Goal: Task Accomplishment & Management: Manage account settings

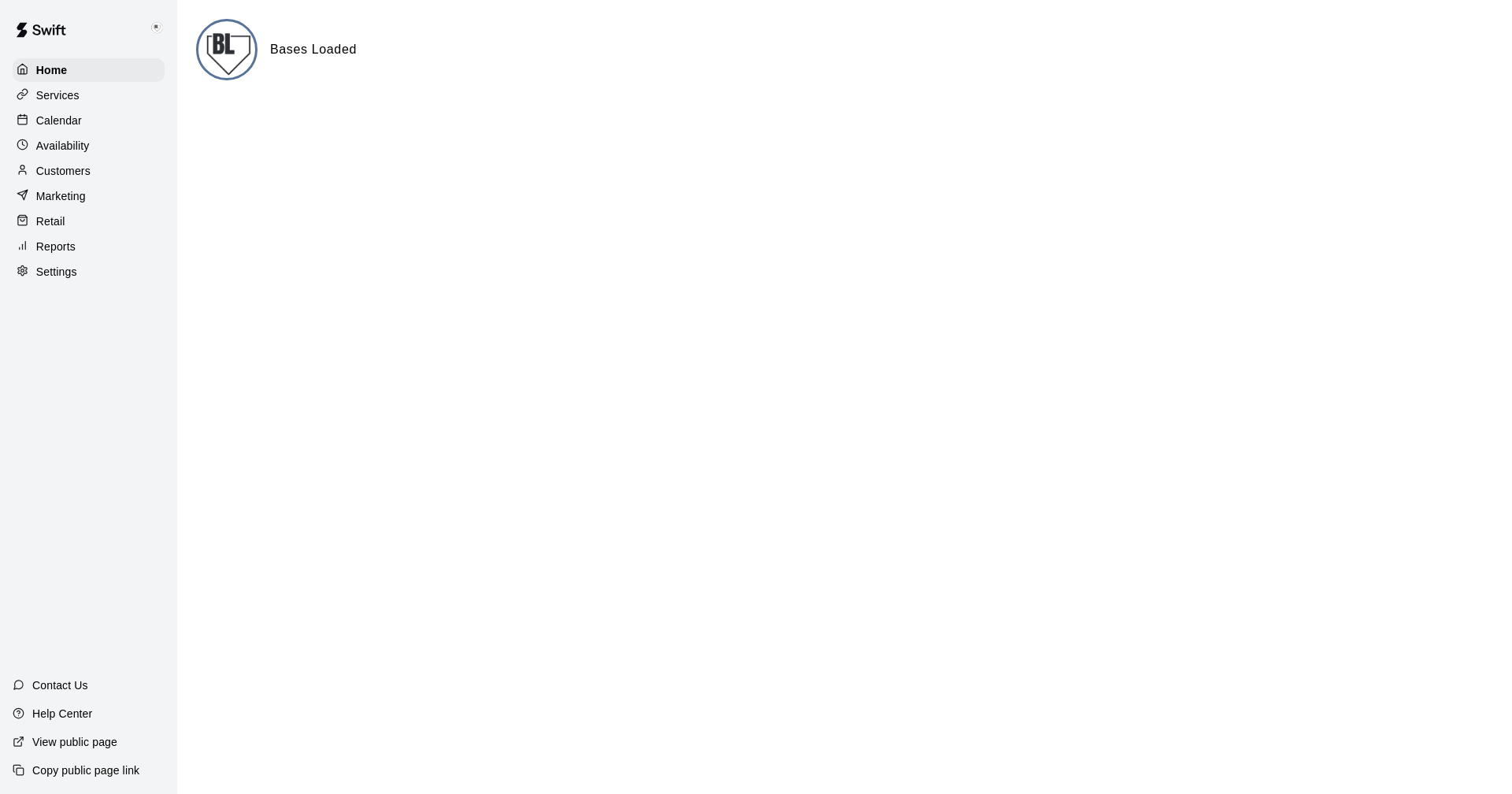
click at [63, 169] on p "Customers" at bounding box center [62, 170] width 54 height 16
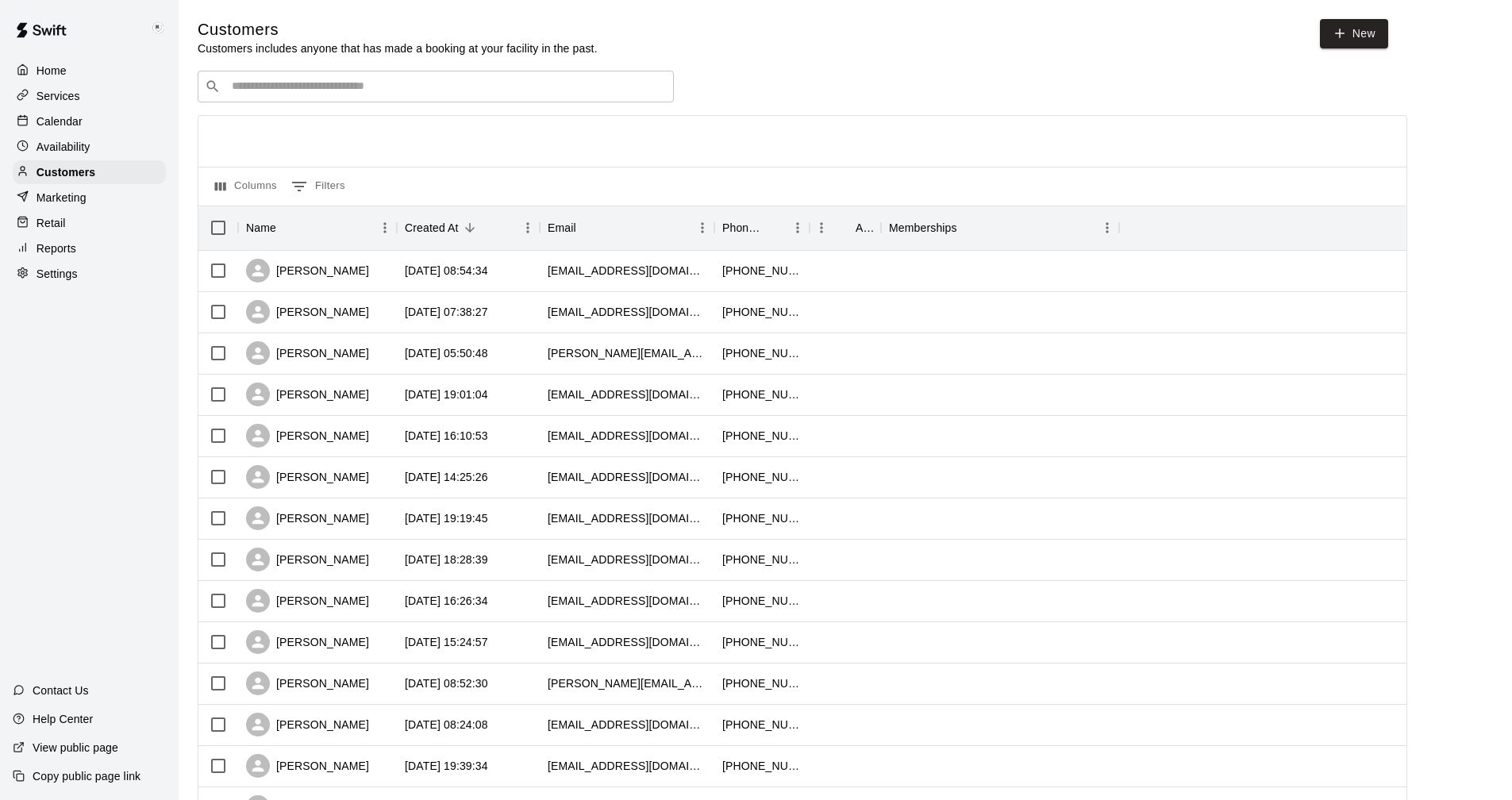
click at [64, 275] on p "Settings" at bounding box center [56, 274] width 41 height 16
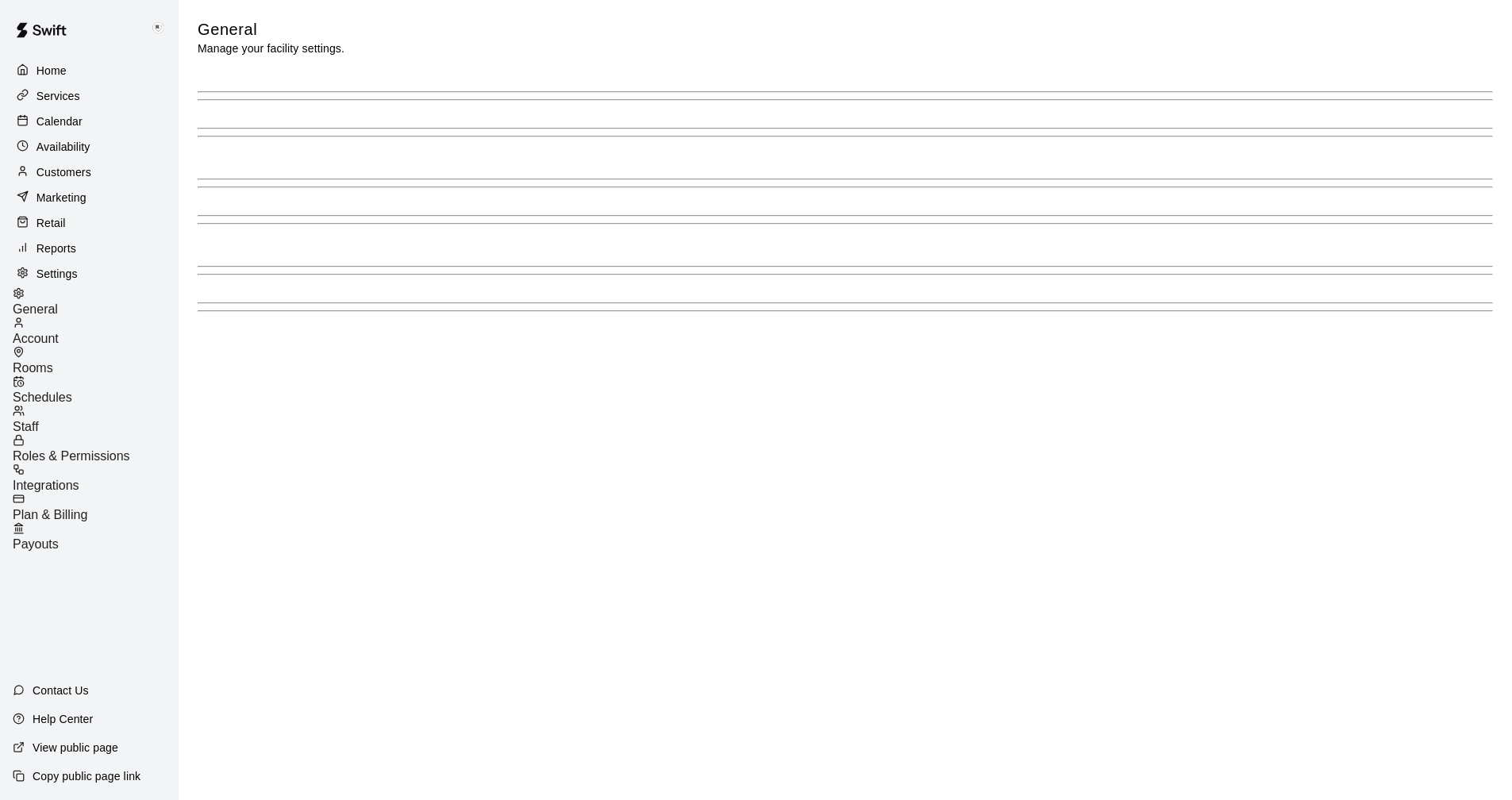
select select "**"
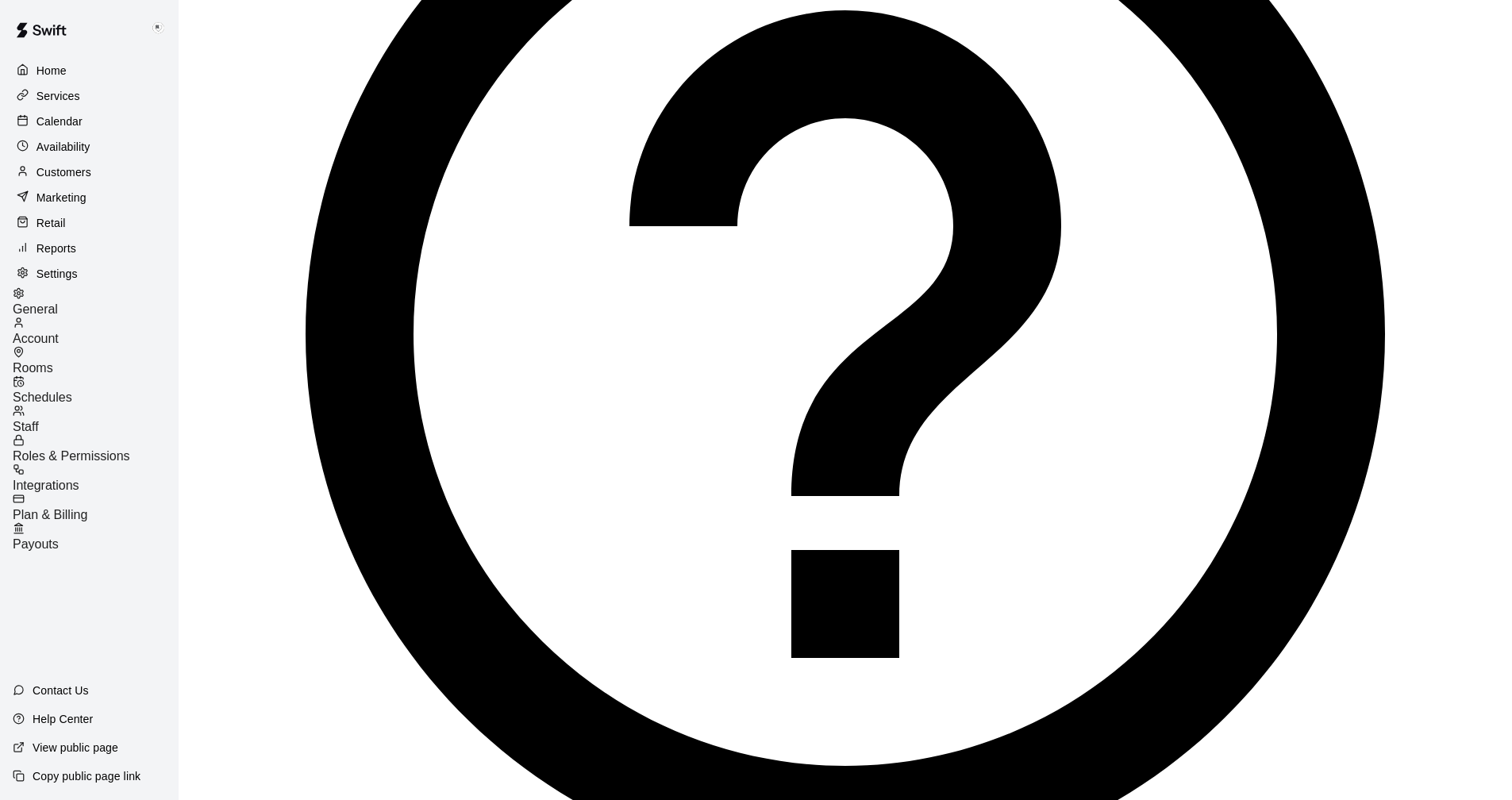
scroll to position [3472, 0]
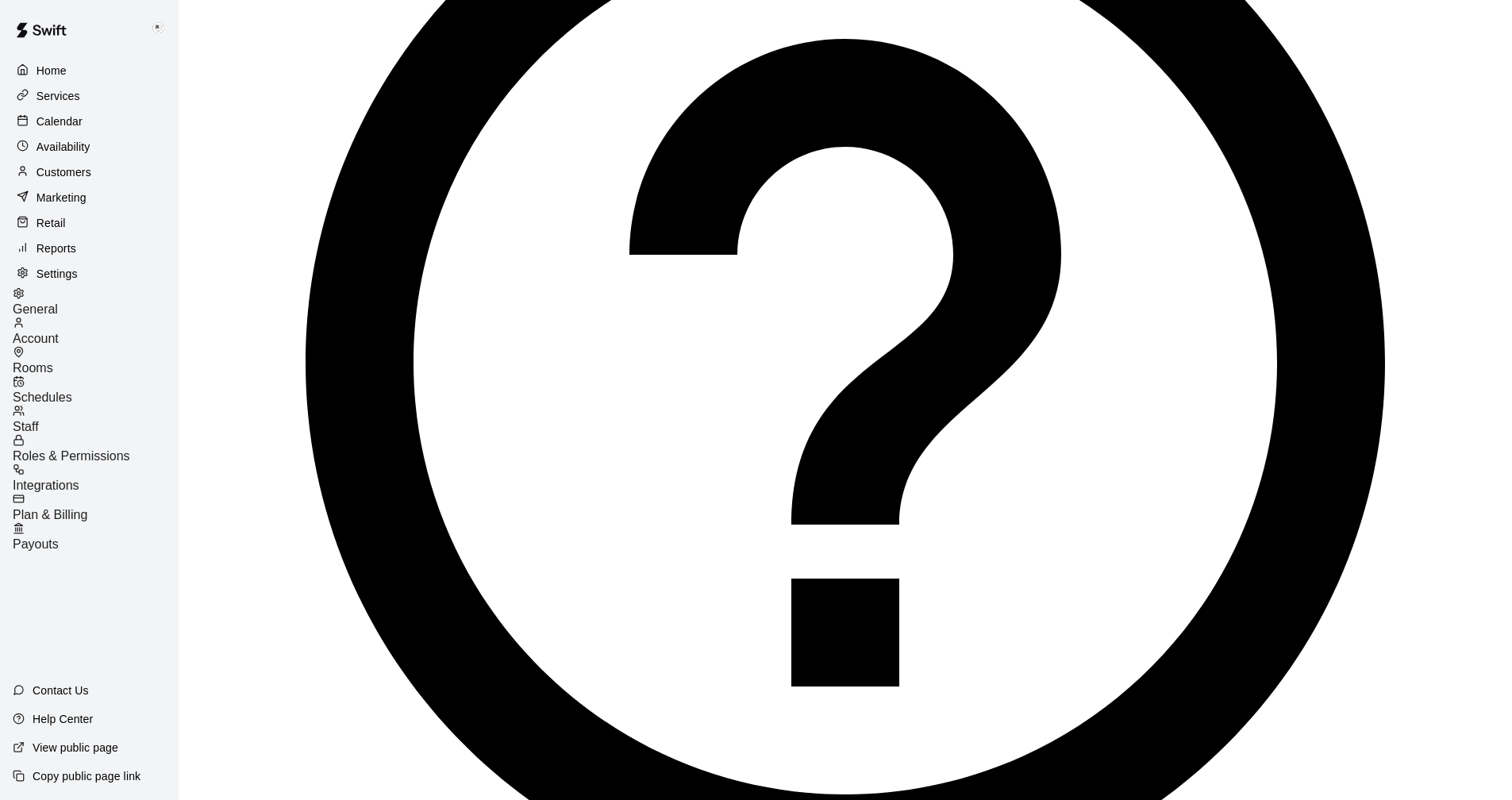
drag, startPoint x: 1029, startPoint y: 661, endPoint x: 1043, endPoint y: 666, distance: 14.9
click at [71, 746] on p "View public page" at bounding box center [75, 748] width 86 height 16
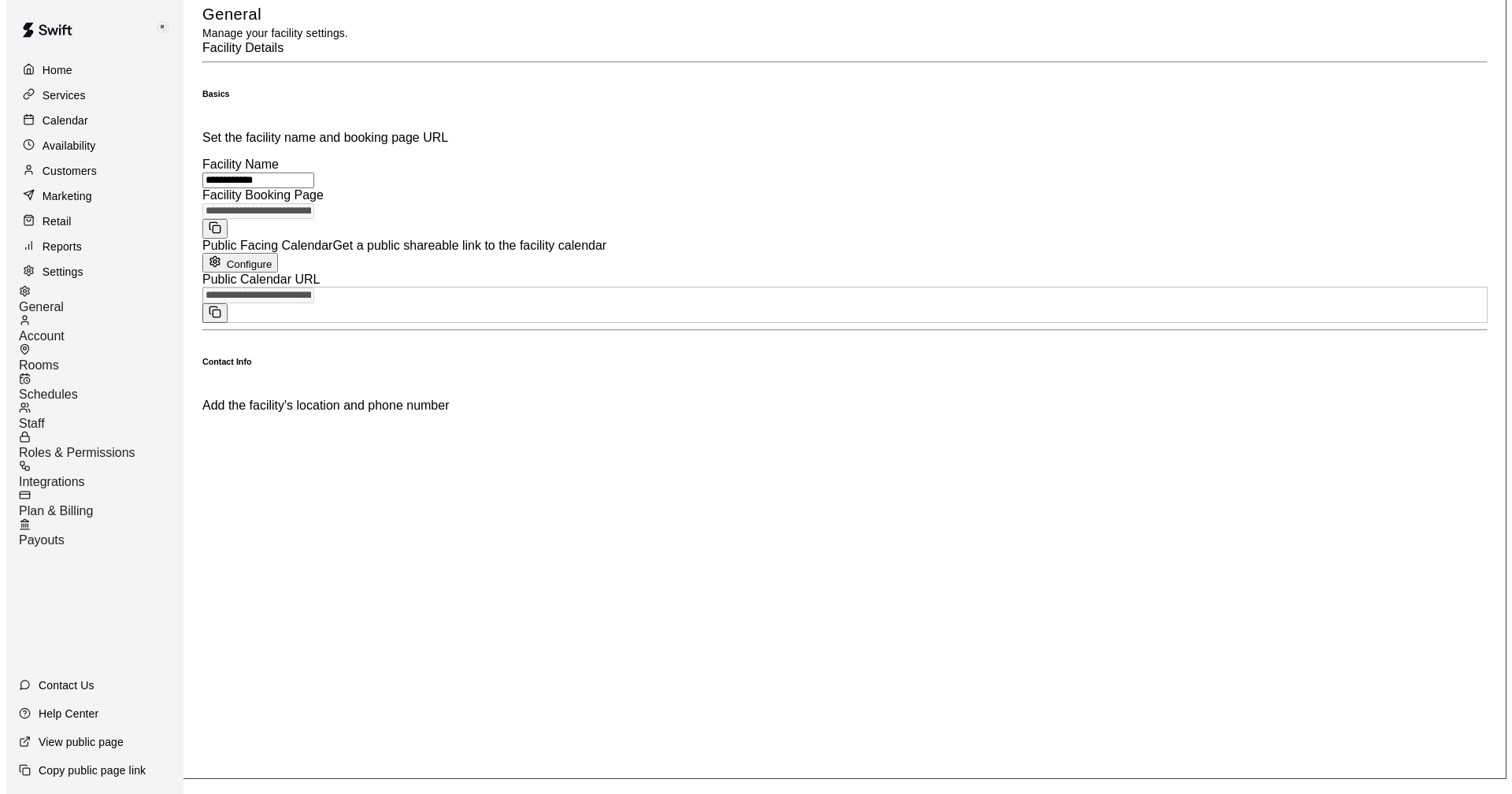
scroll to position [0, 0]
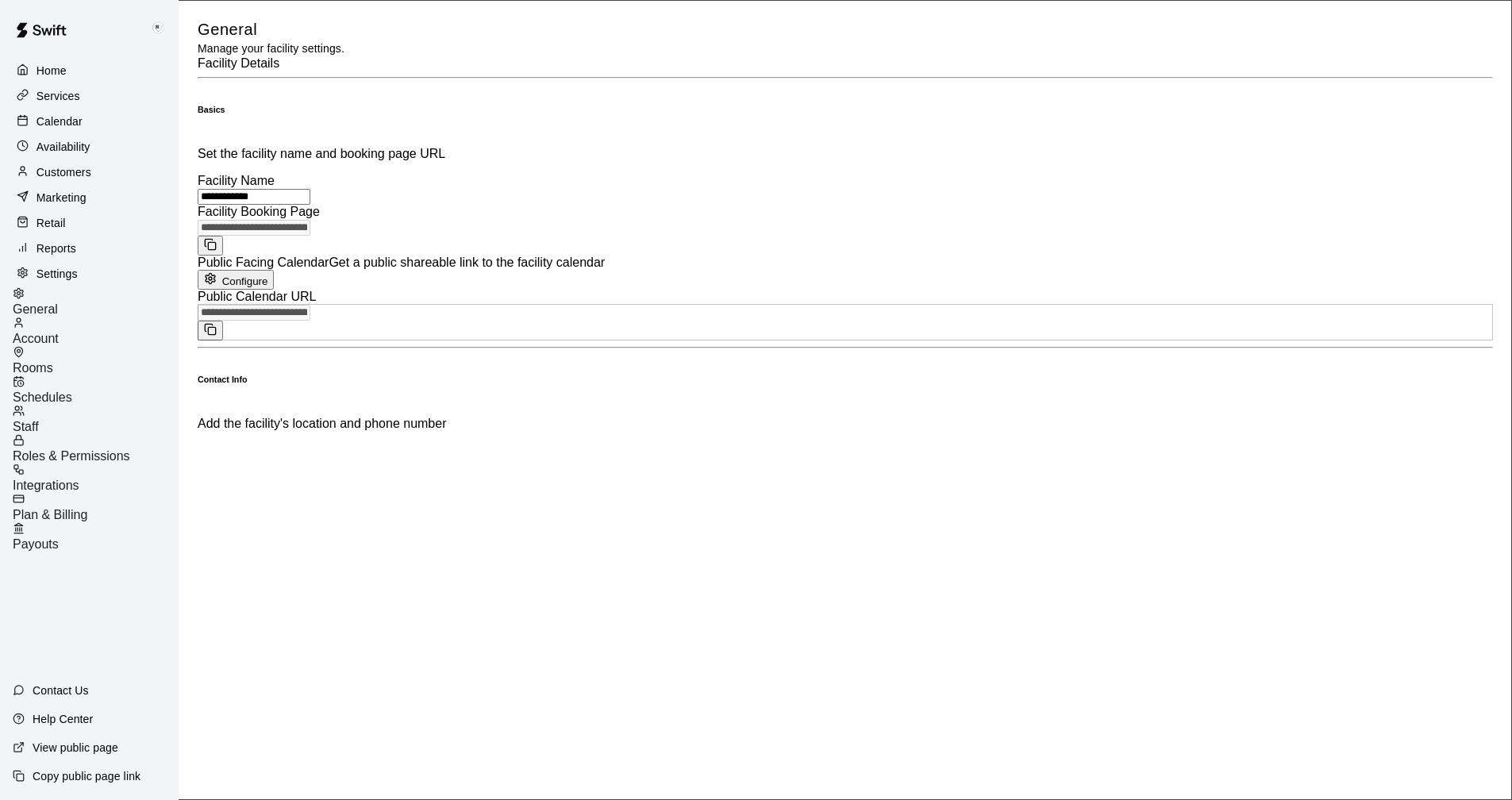
click at [58, 167] on div "Customers" at bounding box center [89, 172] width 153 height 24
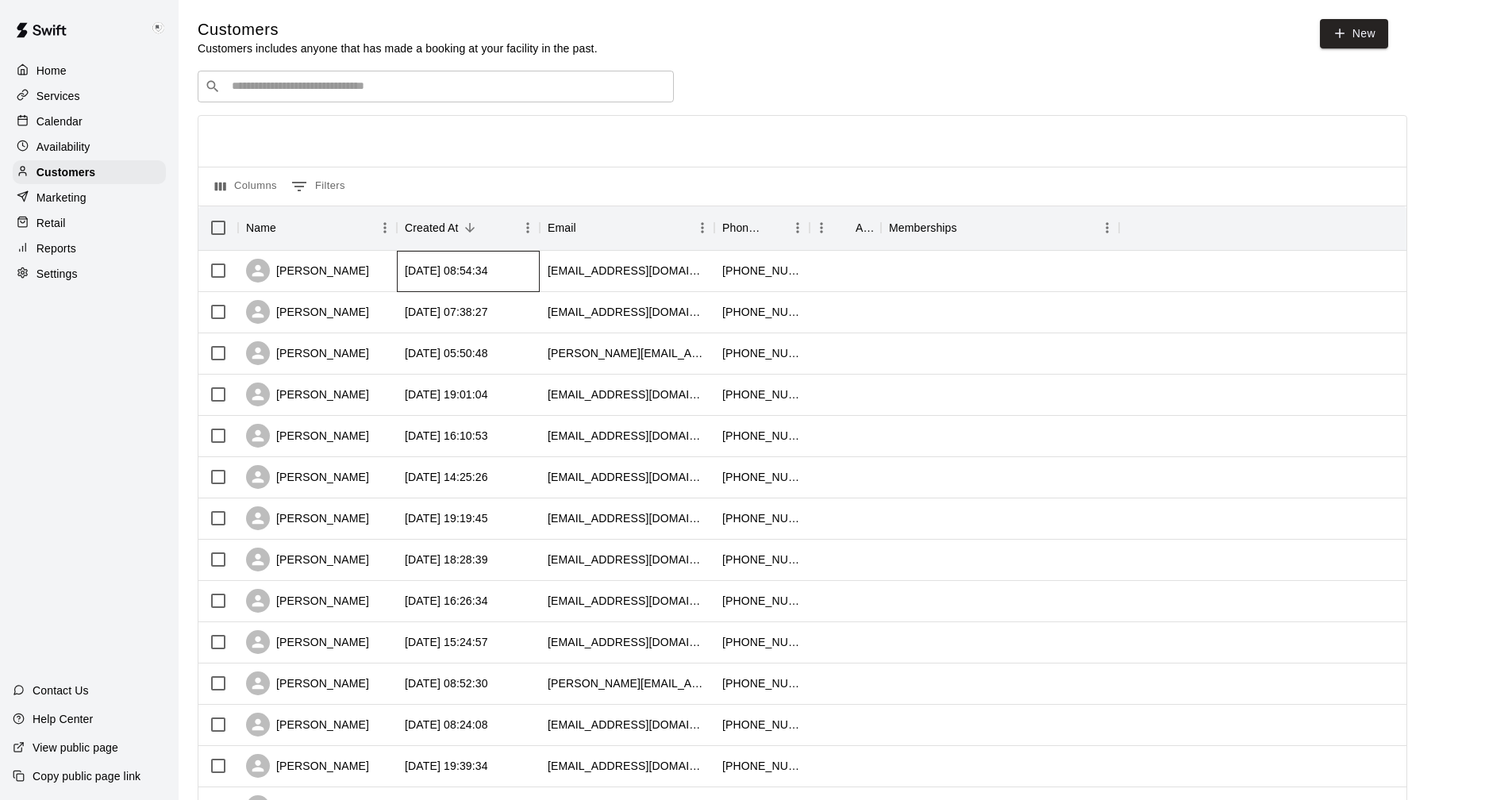
click at [458, 270] on div "[DATE] 08:54:34" at bounding box center [446, 271] width 83 height 16
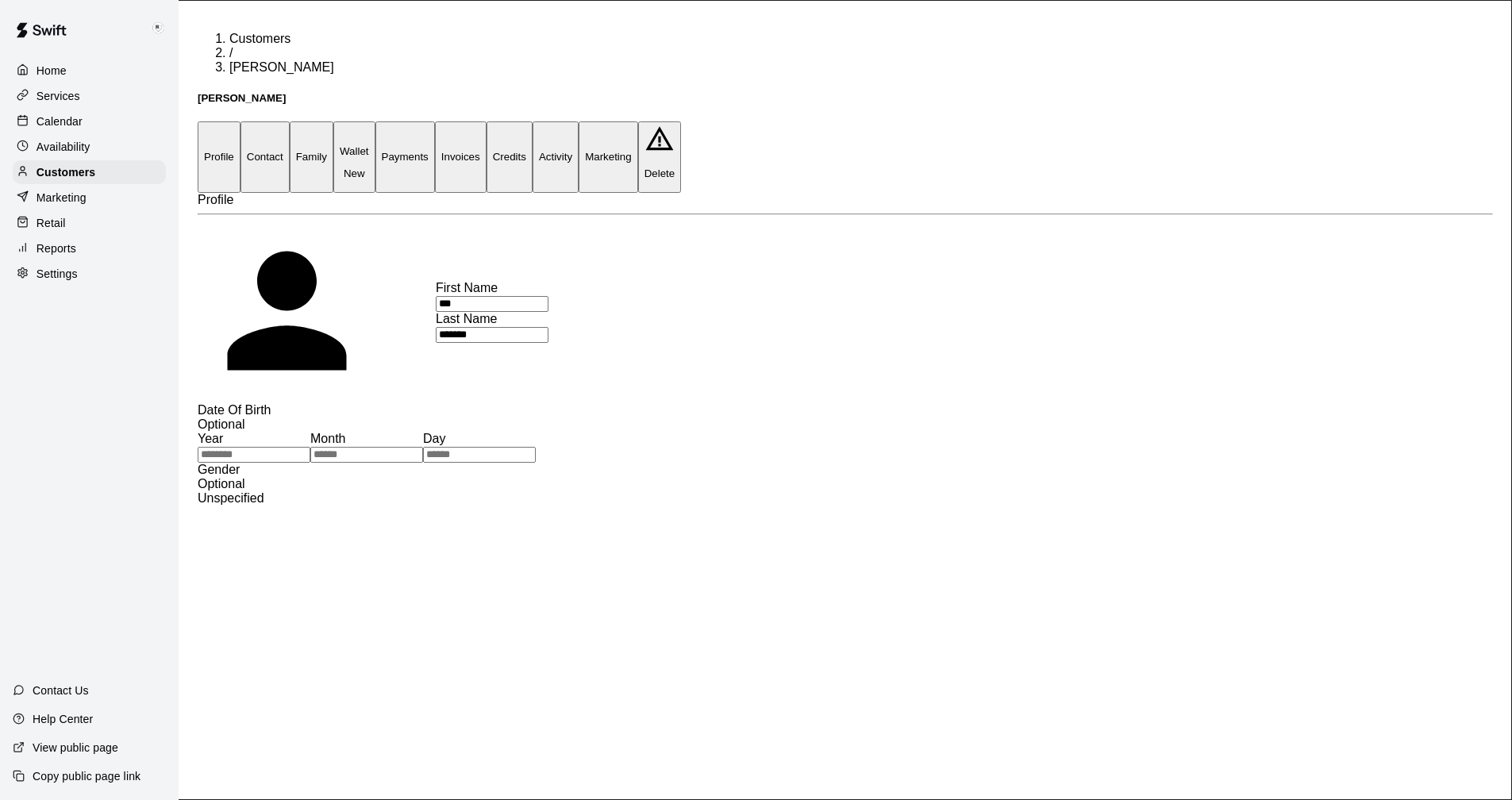
click at [486, 121] on button "Invoices" at bounding box center [460, 156] width 51 height 71
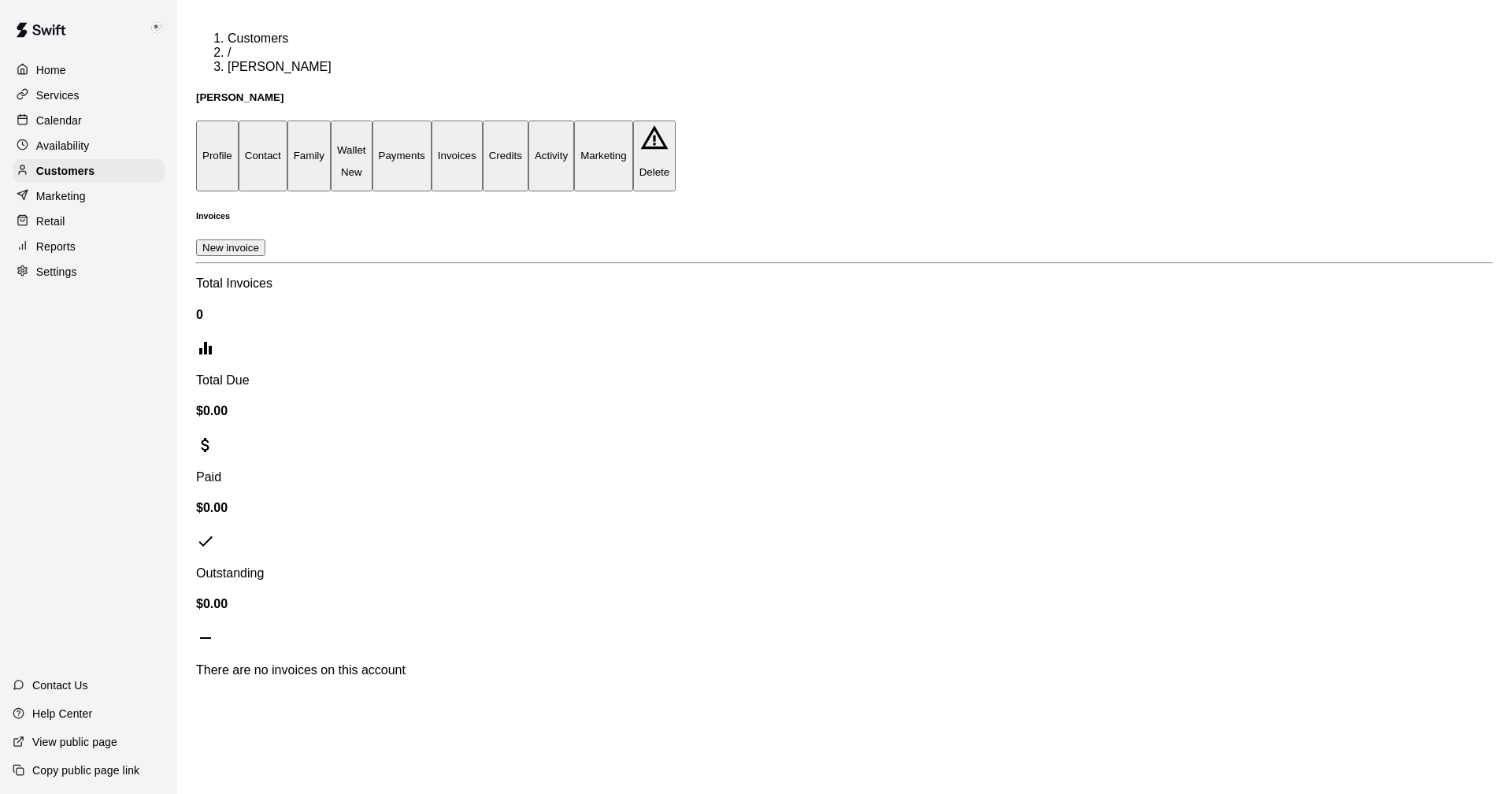
click at [266, 239] on button "New invoice" at bounding box center [230, 247] width 69 height 16
click at [26, 722] on icon "Close" at bounding box center [16, 732] width 19 height 19
click at [57, 255] on p "Reports" at bounding box center [56, 246] width 40 height 16
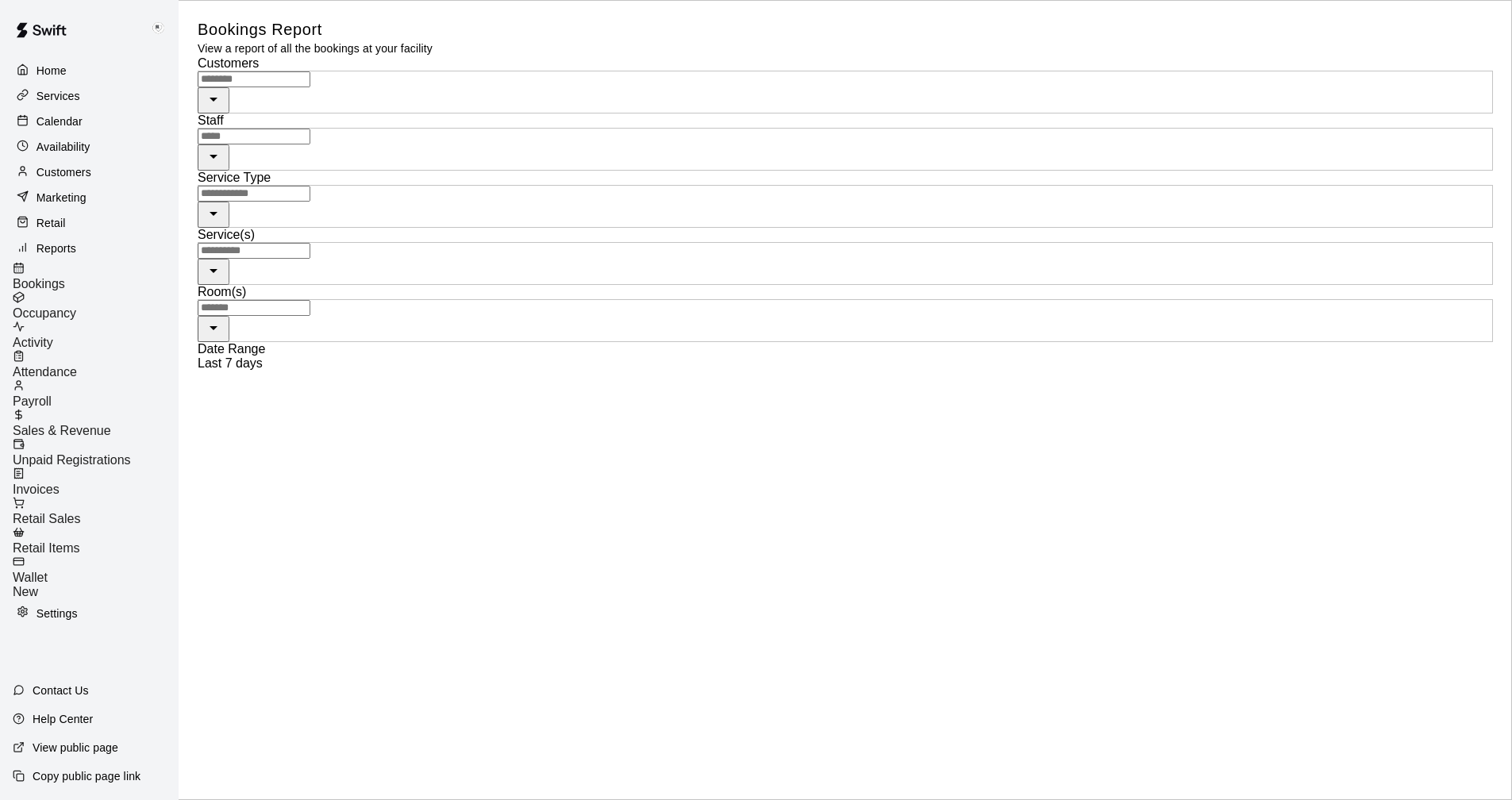
click at [93, 424] on span "Sales & Revenue" at bounding box center [61, 431] width 98 height 13
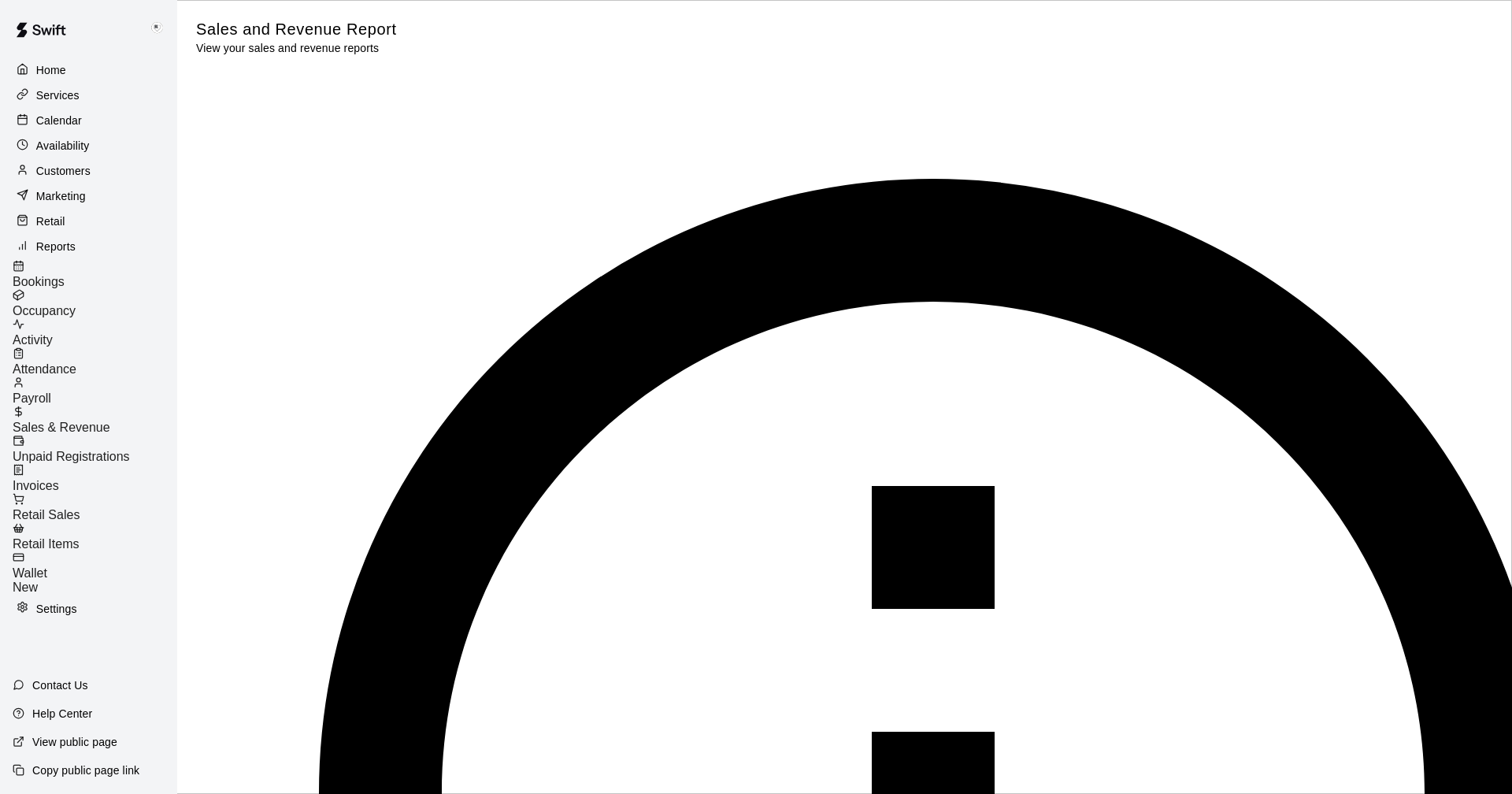
type input "******"
click at [570, 510] on button "1" at bounding box center [560, 501] width 18 height 16
type input "**********"
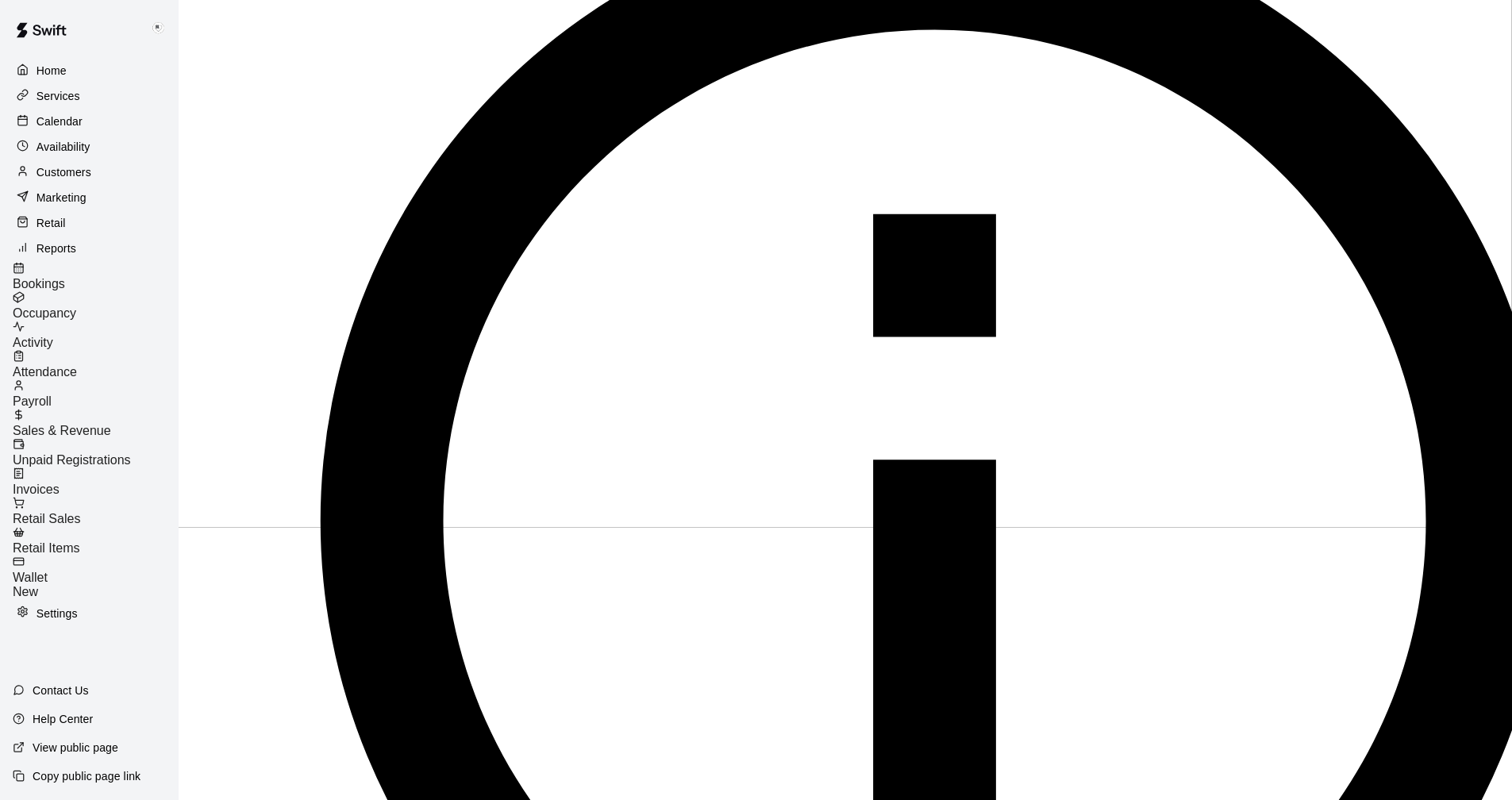
scroll to position [292, 0]
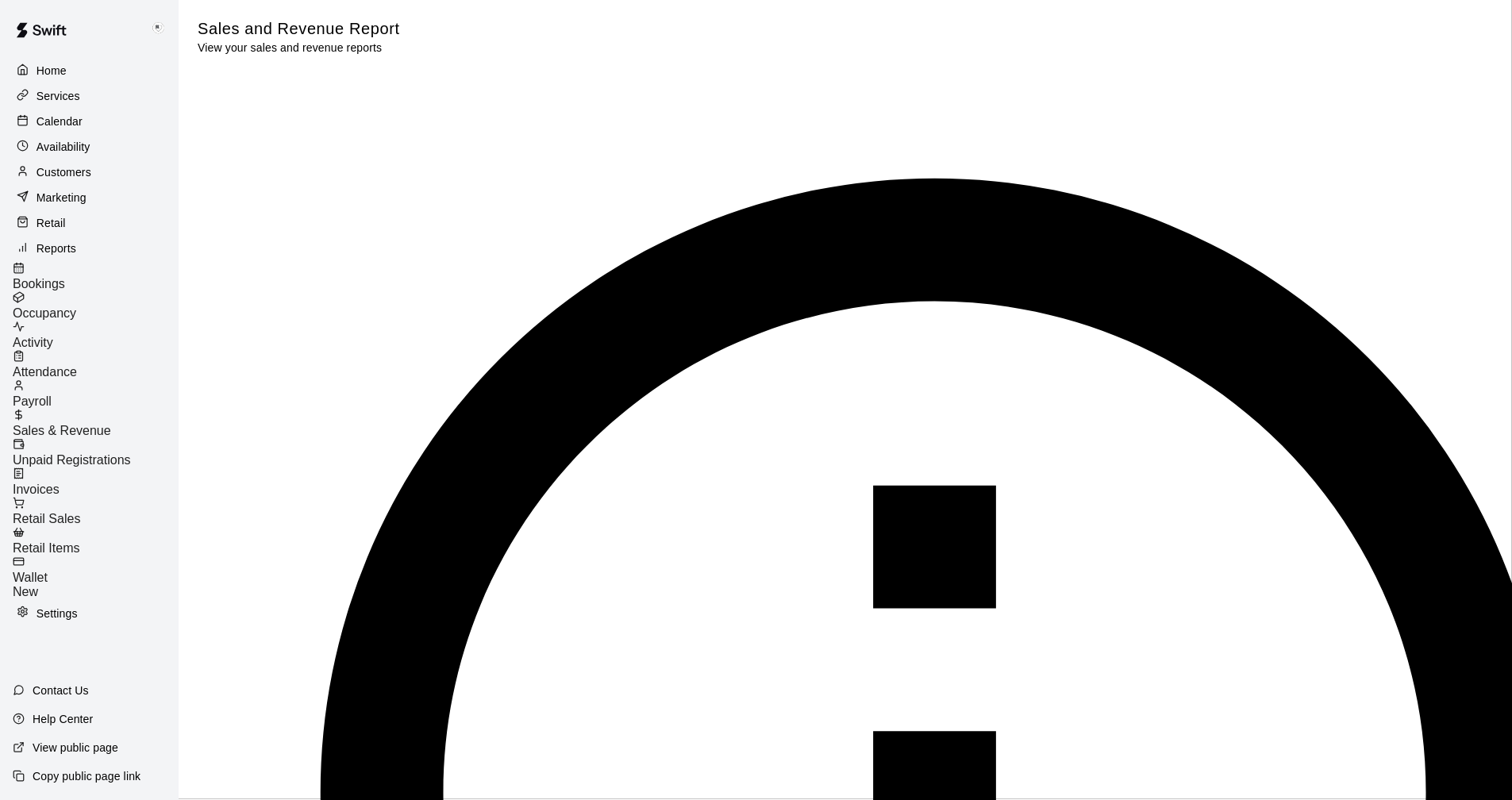
scroll to position [0, 0]
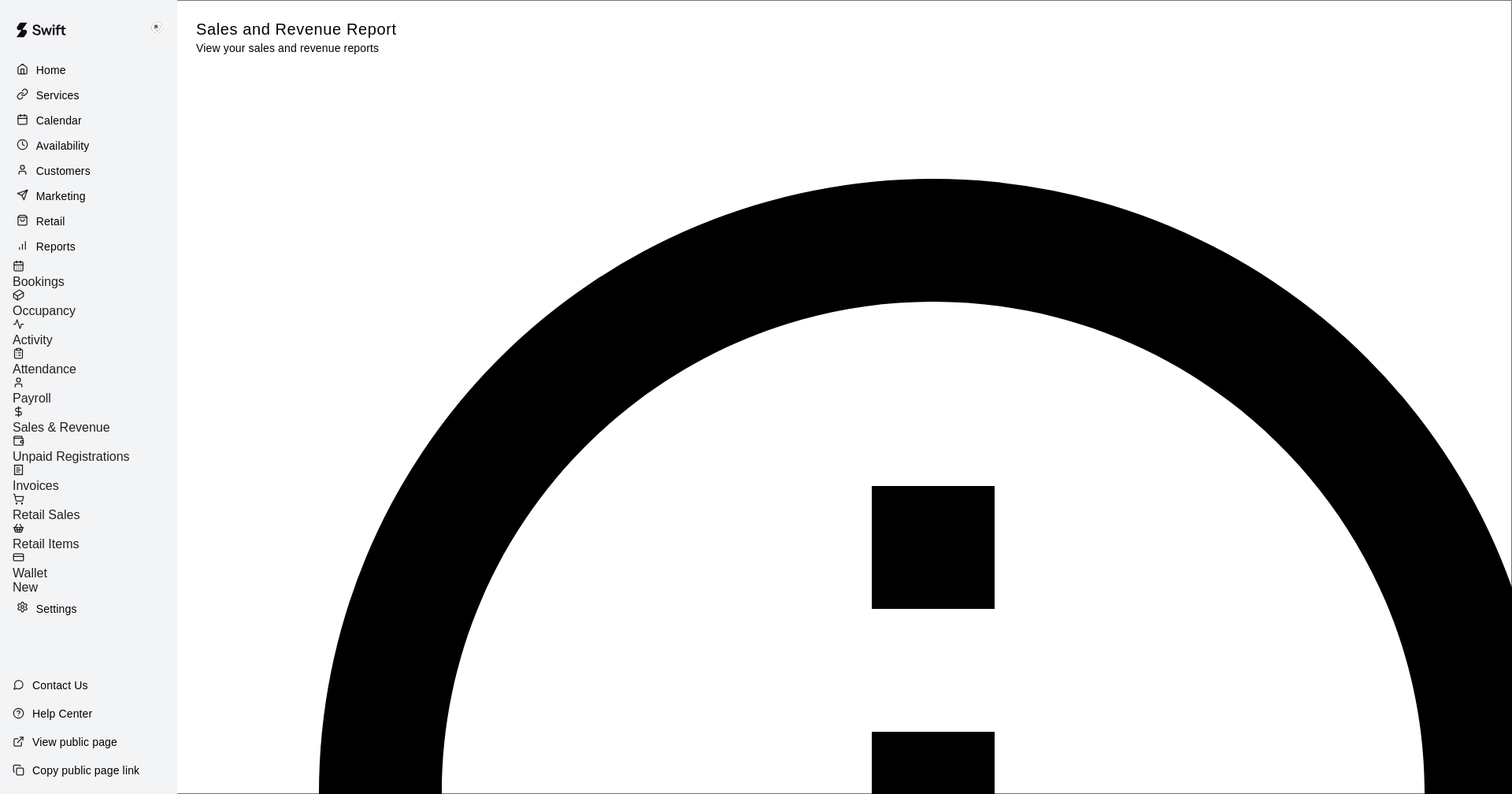
click at [557, 474] on icon "Previous month" at bounding box center [557, 474] width 0 height 0
click at [570, 510] on button "1" at bounding box center [560, 501] width 18 height 16
type input "**********"
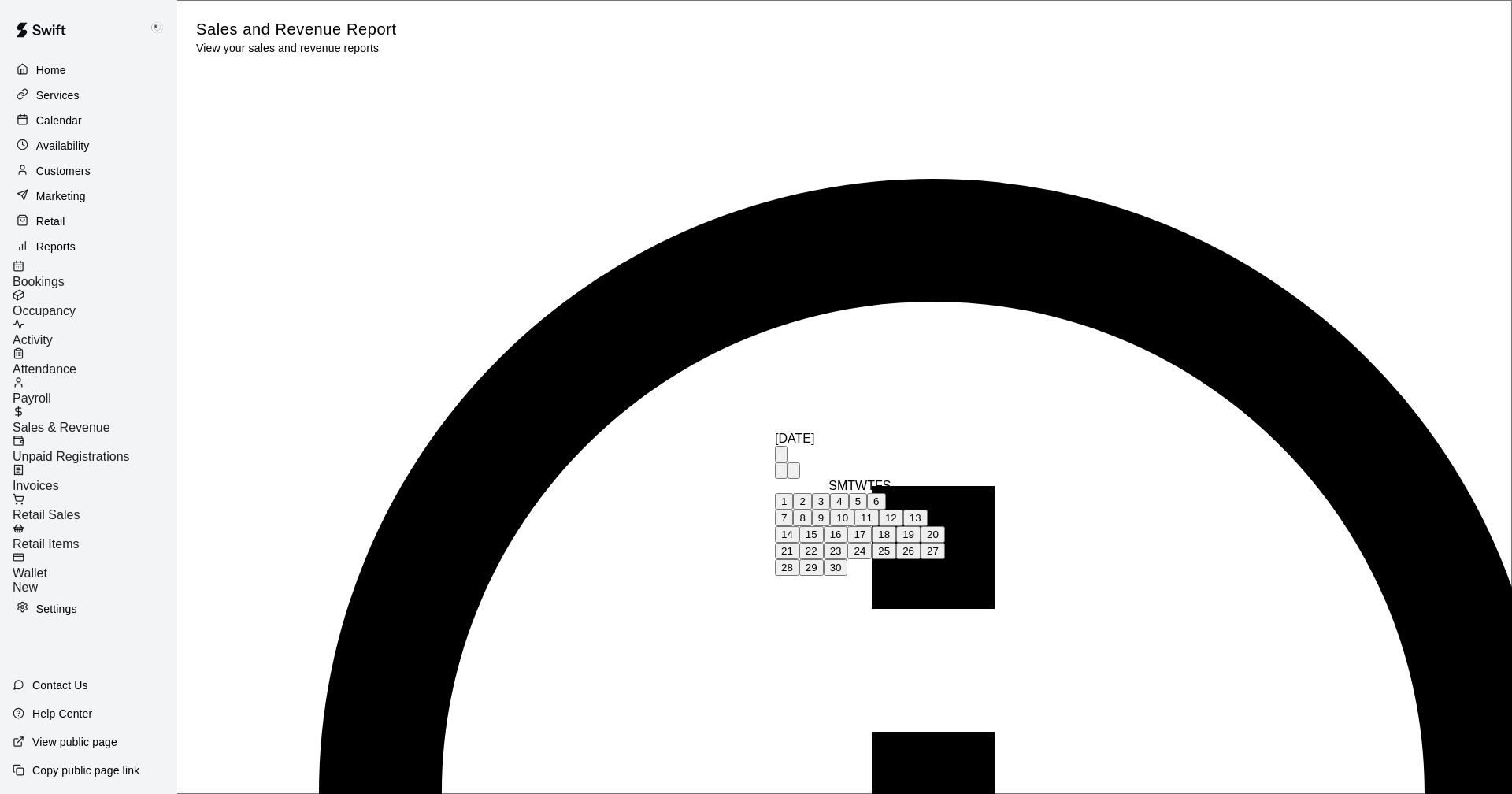
click at [782, 474] on icon "Previous month" at bounding box center [782, 474] width 0 height 0
click at [800, 592] on button "31" at bounding box center [787, 584] width 25 height 16
type input "**********"
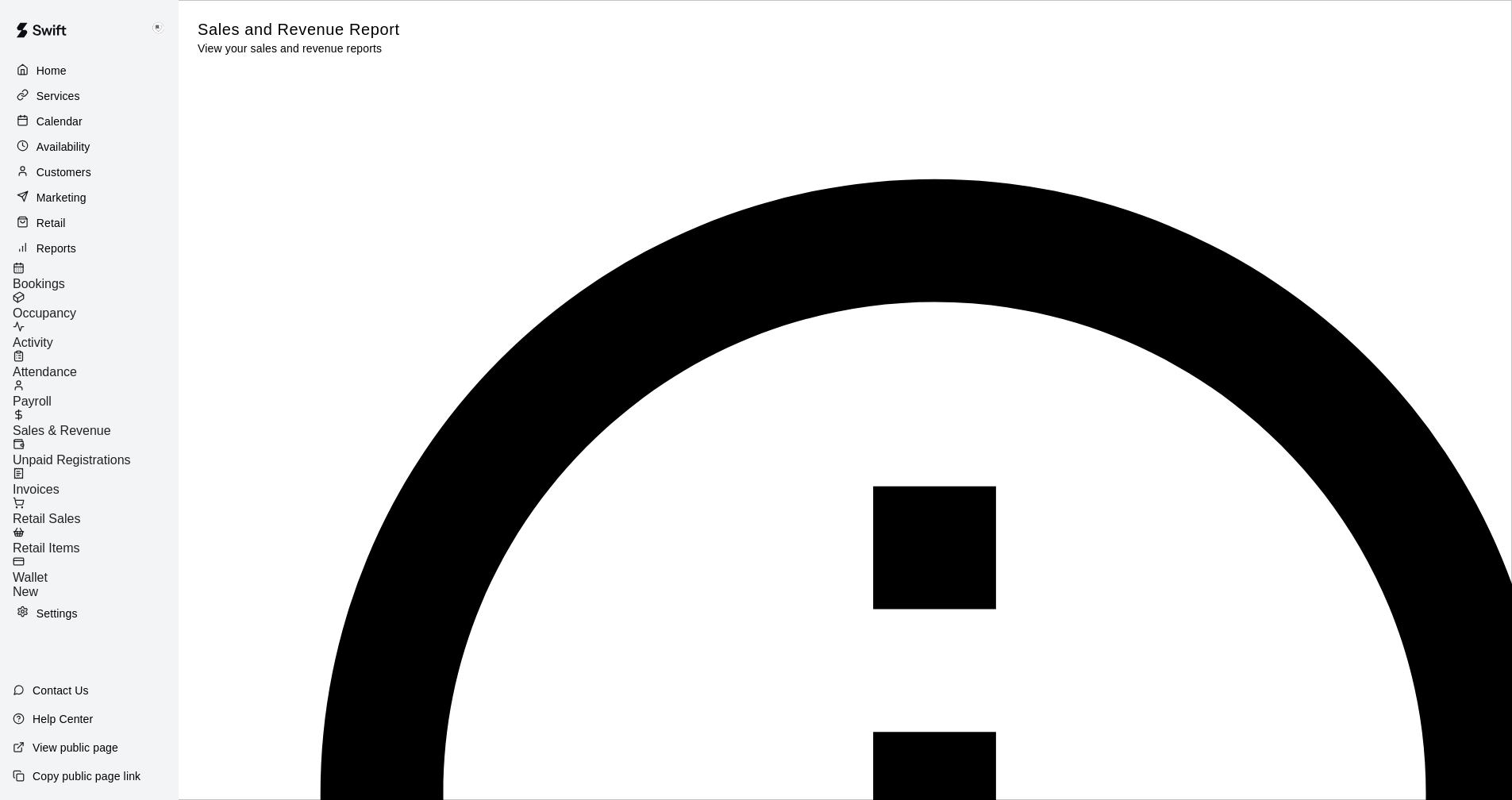
click at [64, 605] on p "Settings" at bounding box center [56, 613] width 41 height 16
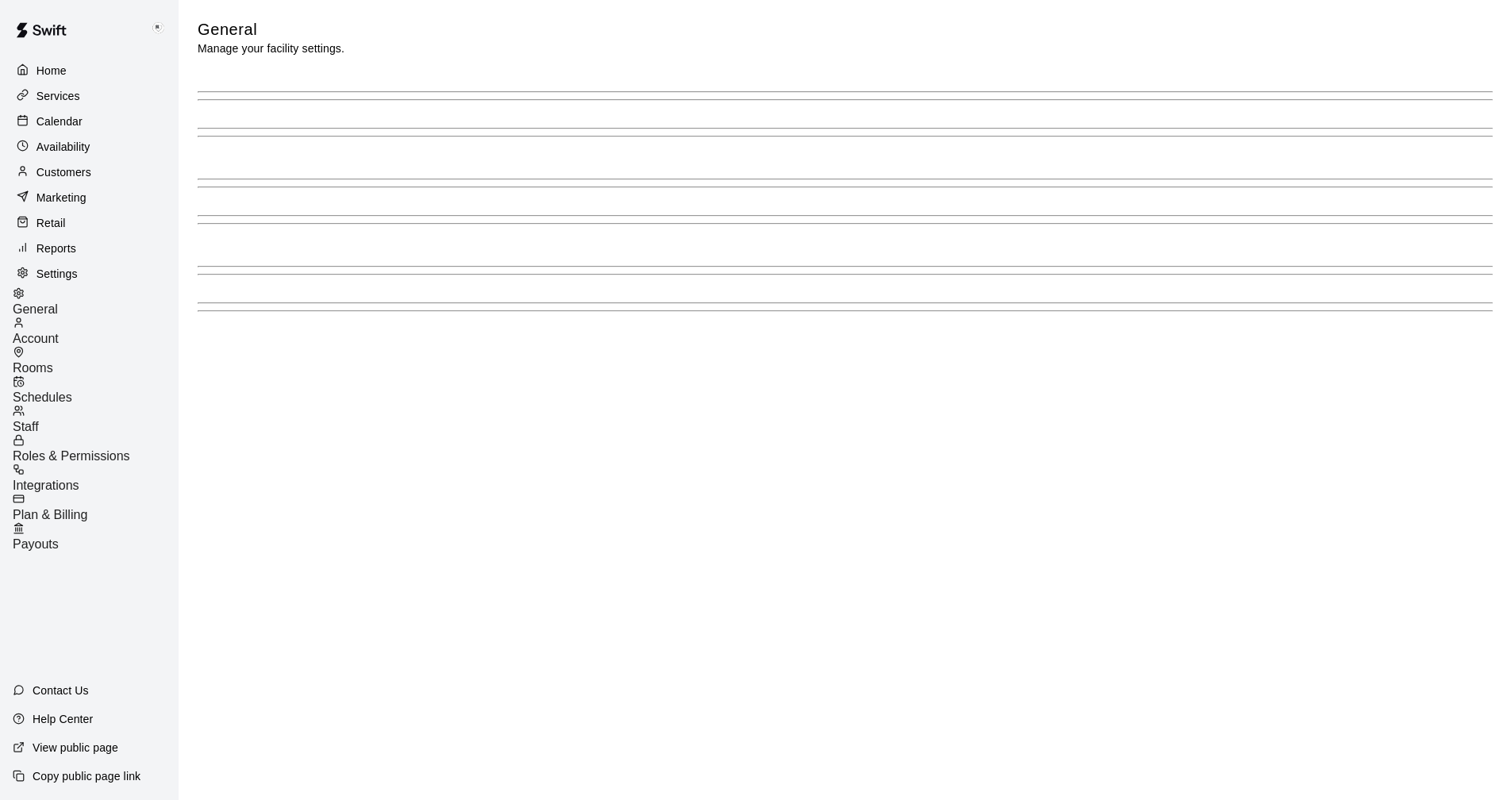
select select "**"
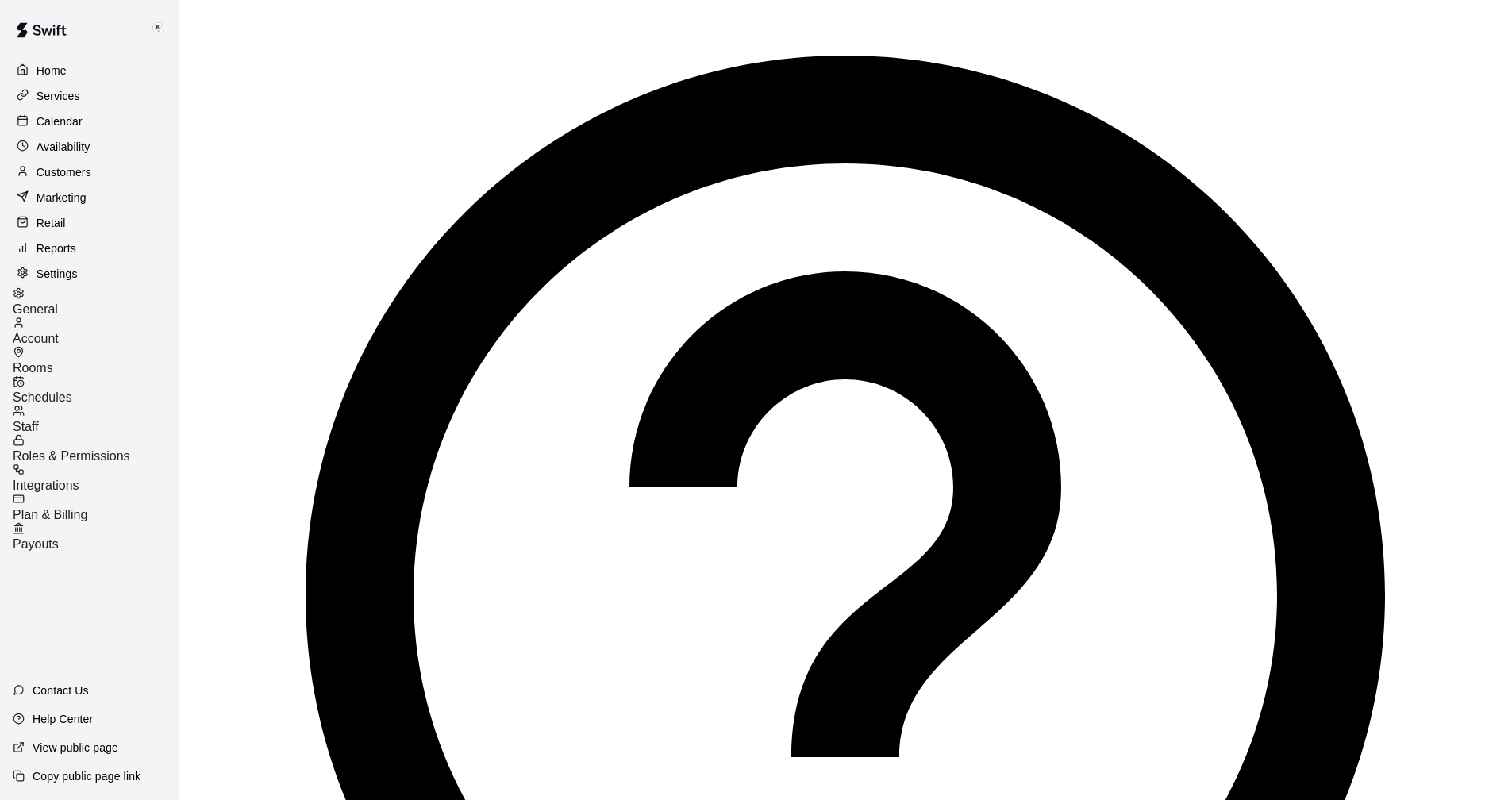
scroll to position [3234, 0]
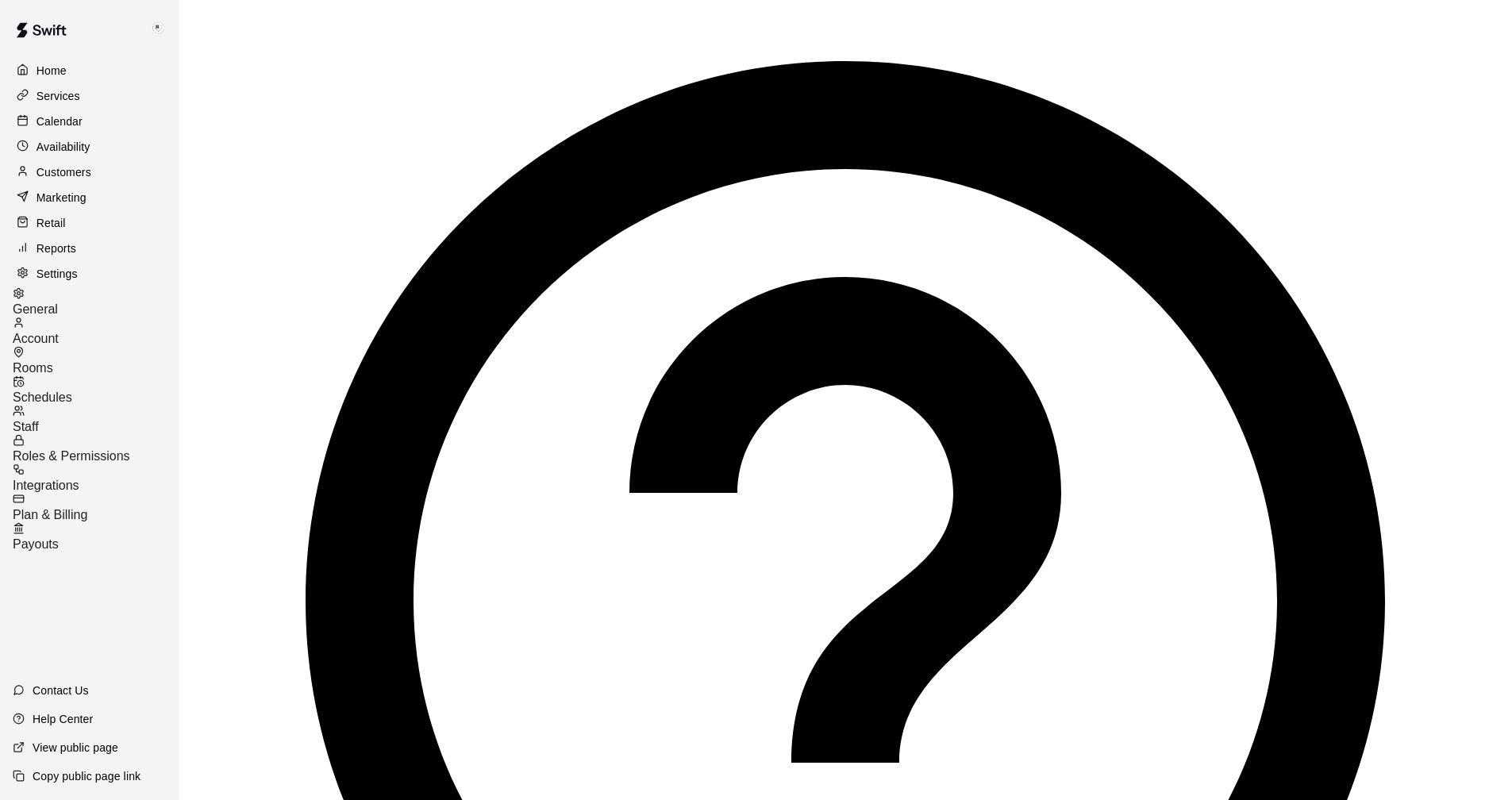
click at [59, 538] on span "Payouts" at bounding box center [35, 544] width 46 height 13
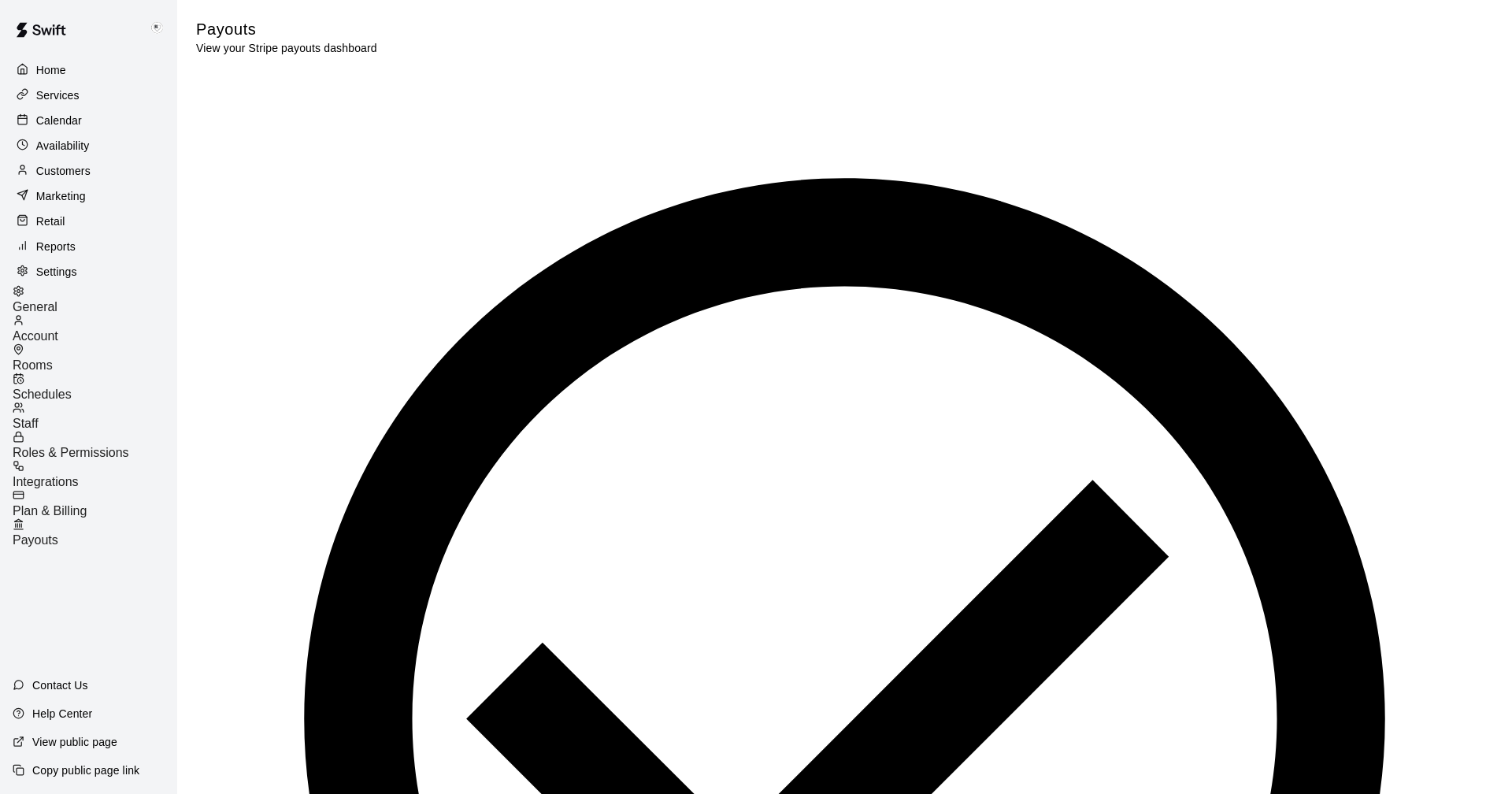
click at [60, 170] on p "Customers" at bounding box center [62, 170] width 54 height 16
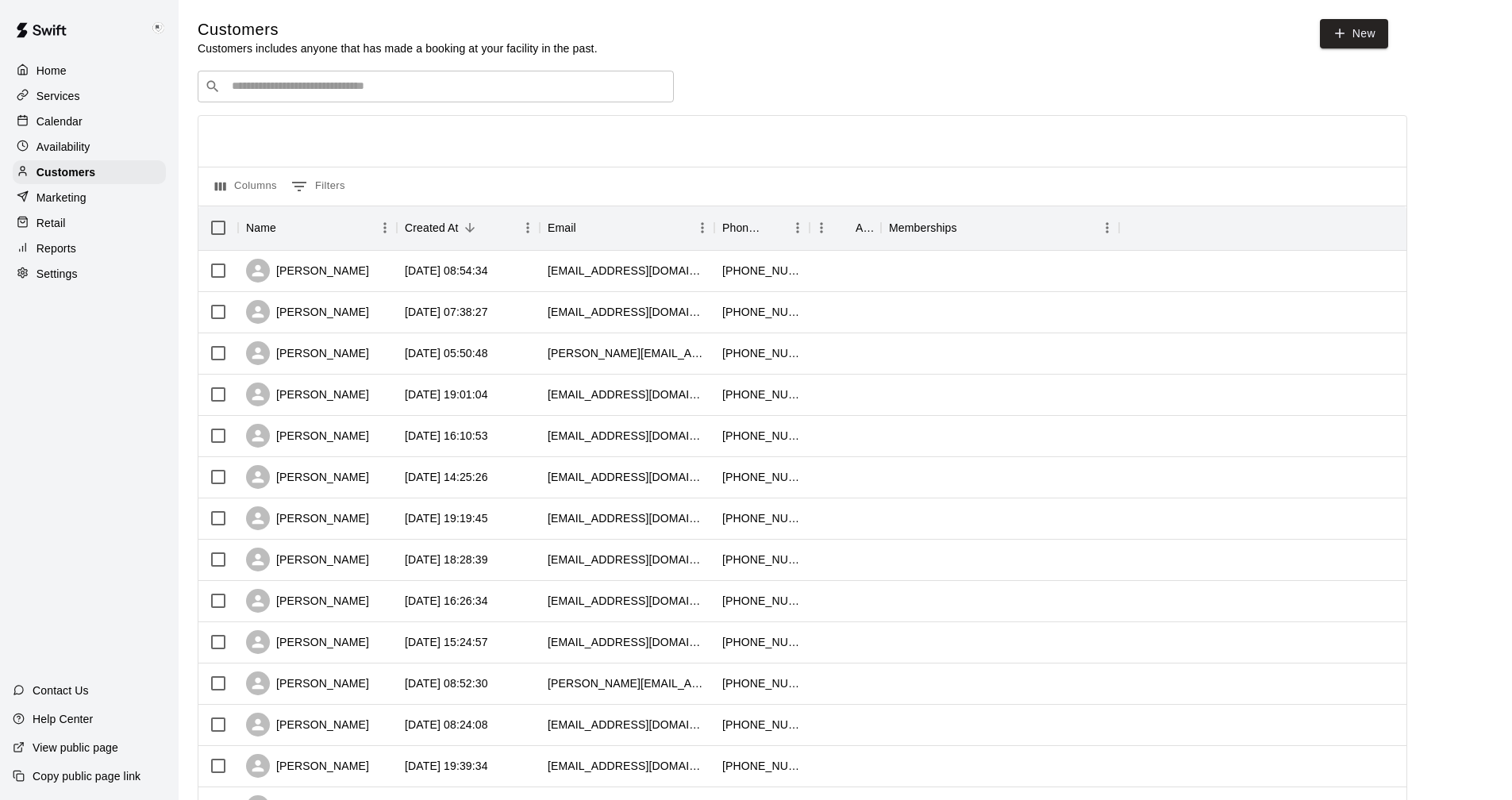
click at [304, 94] on input "Search customers by name or email" at bounding box center [446, 86] width 439 height 16
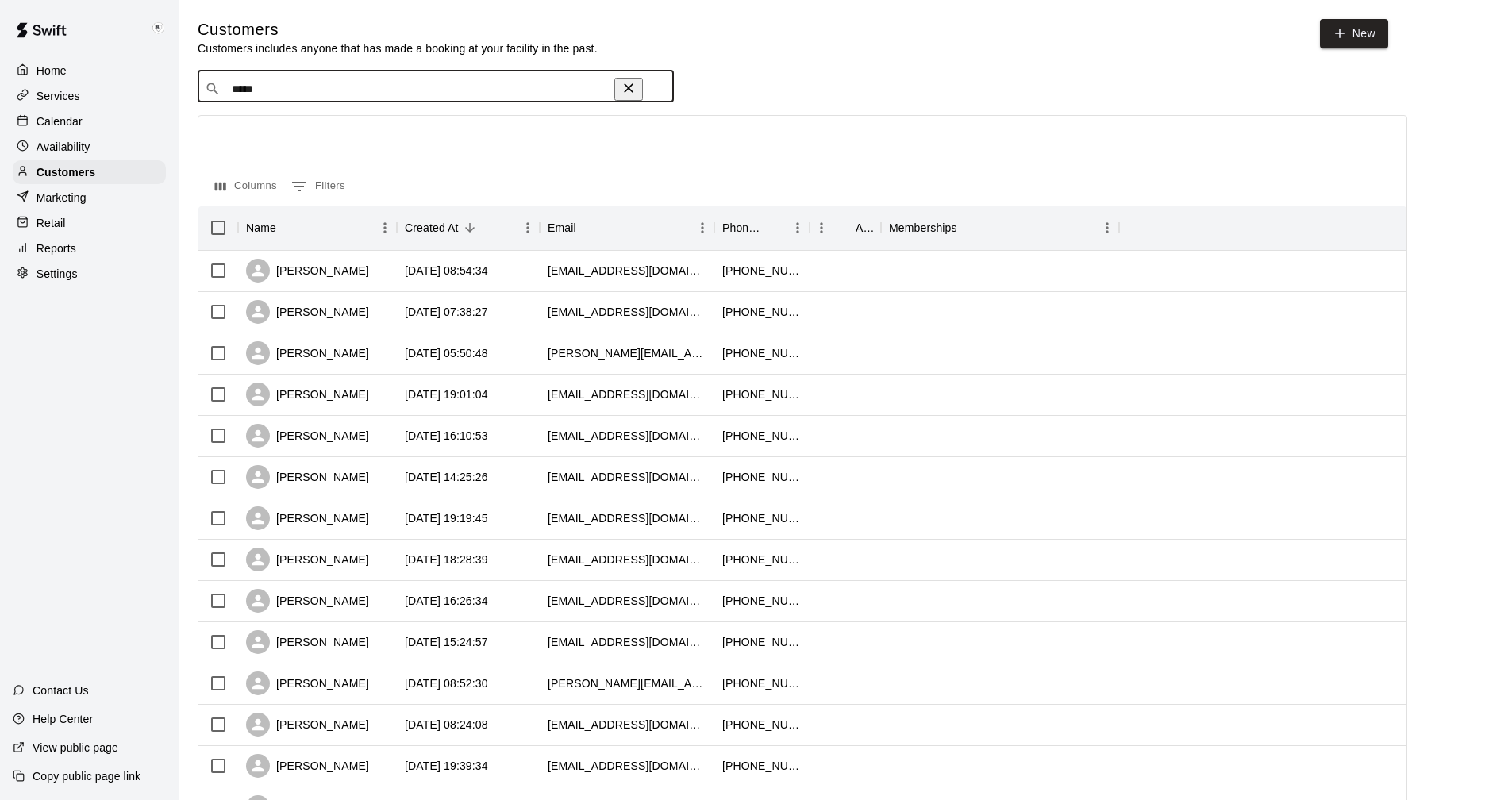
click at [282, 84] on input "*****" at bounding box center [420, 89] width 387 height 16
drag, startPoint x: 272, startPoint y: 83, endPoint x: 244, endPoint y: 88, distance: 28.4
click at [244, 88] on input "*****" at bounding box center [420, 89] width 387 height 16
type input "****"
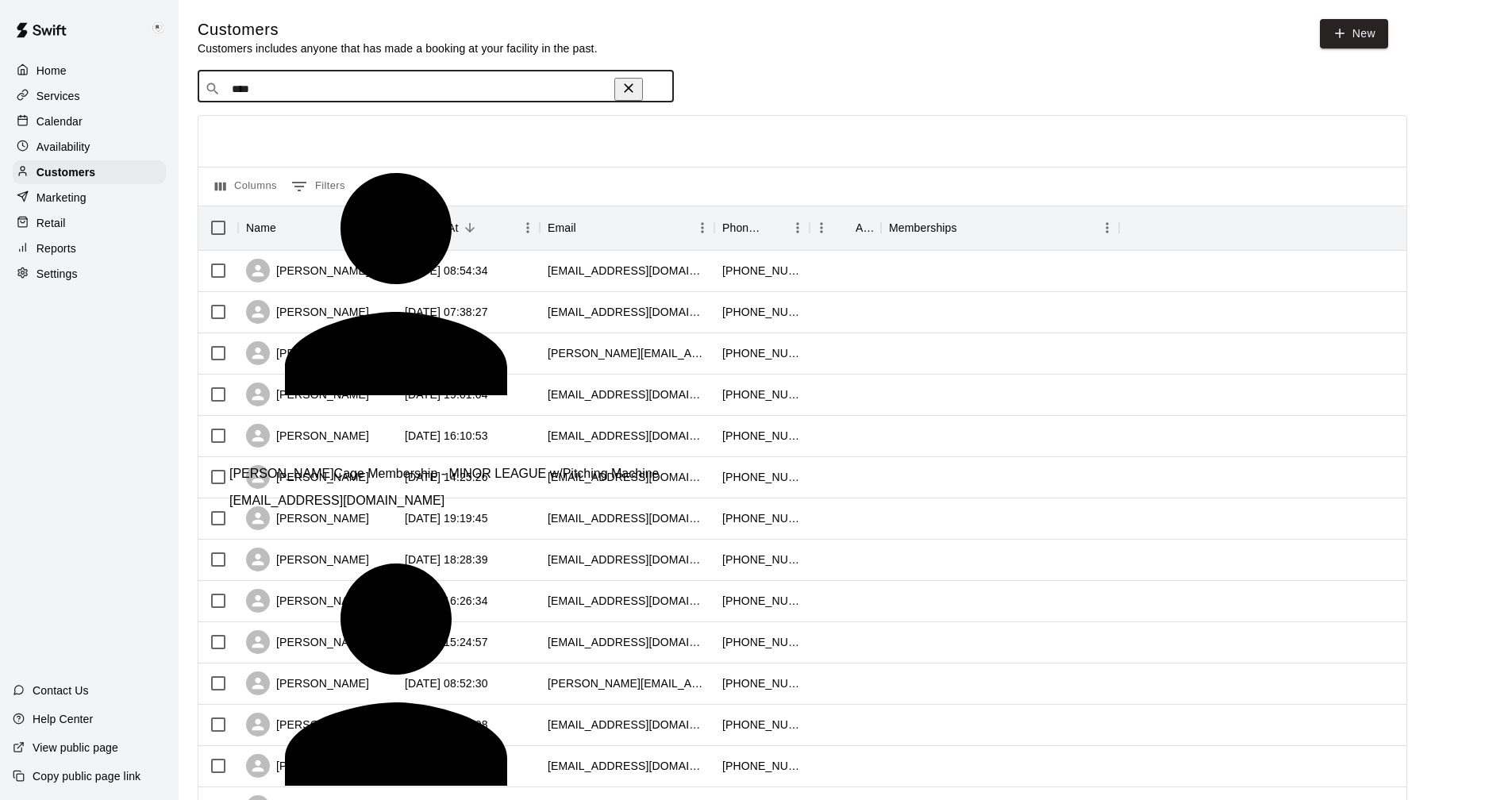
click at [280, 467] on p "[PERSON_NAME]" at bounding box center [282, 474] width 105 height 14
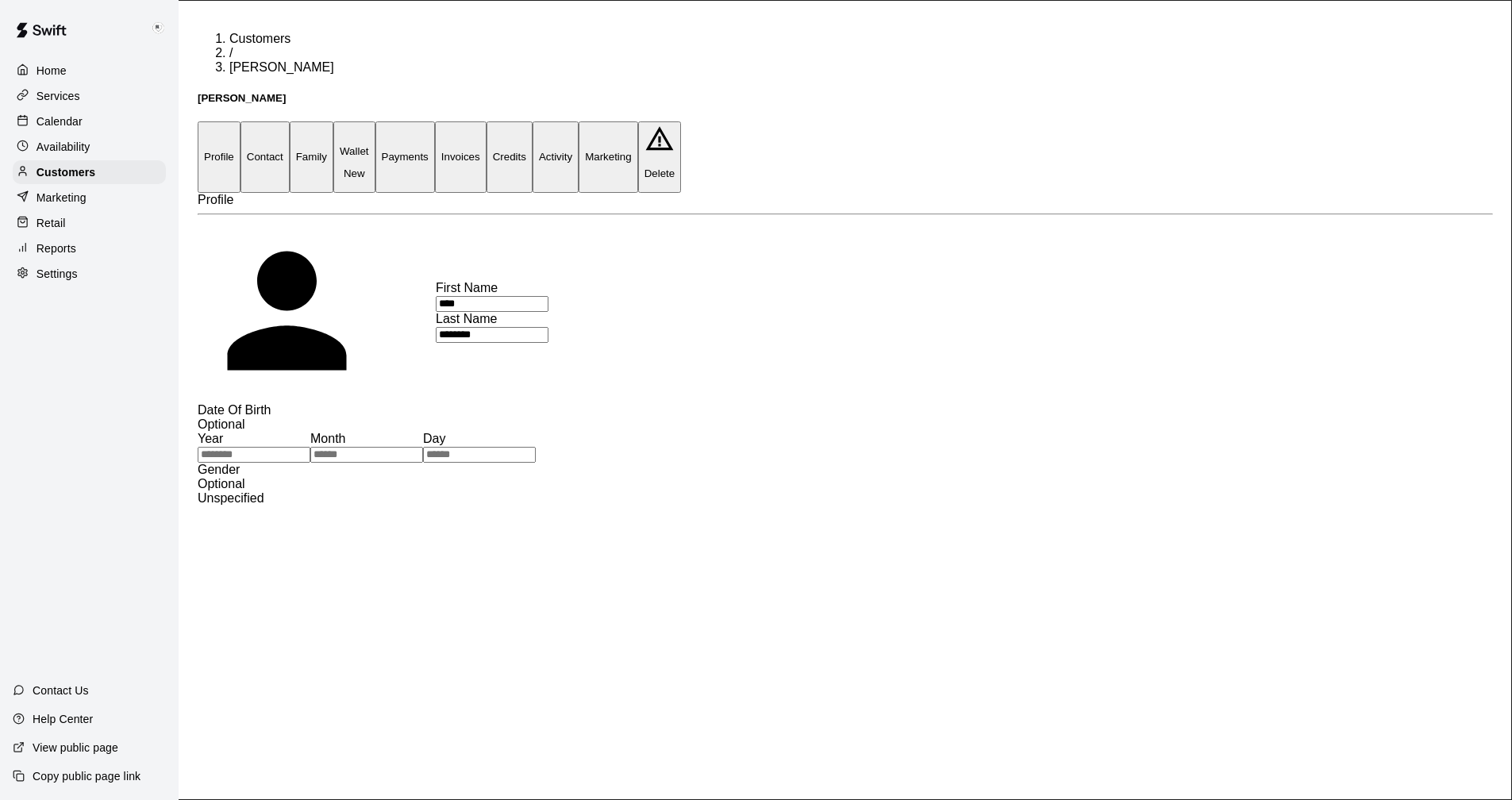
click at [579, 121] on button "Activity" at bounding box center [556, 156] width 46 height 71
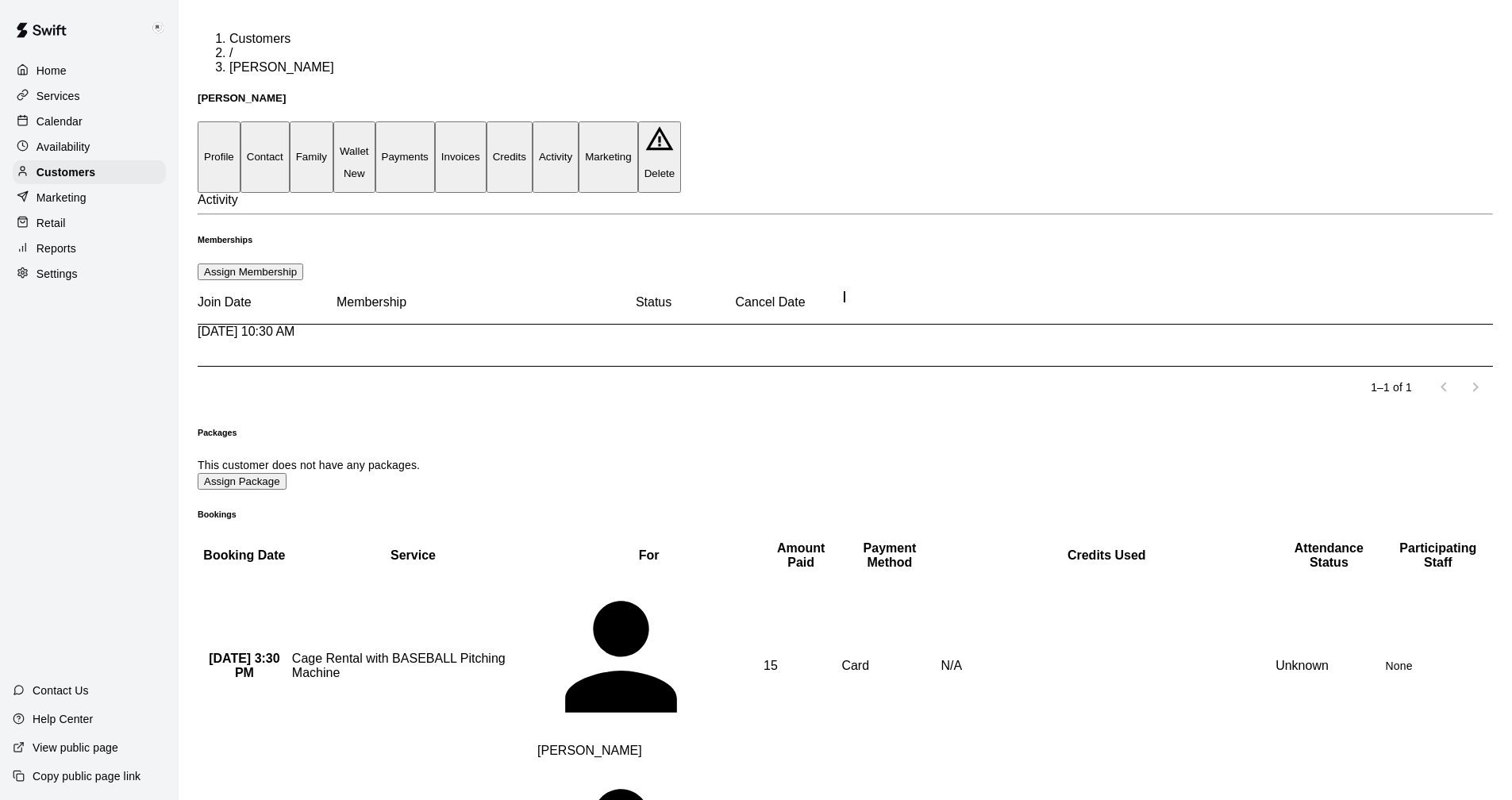
click at [533, 121] on button "Credits" at bounding box center [509, 156] width 46 height 71
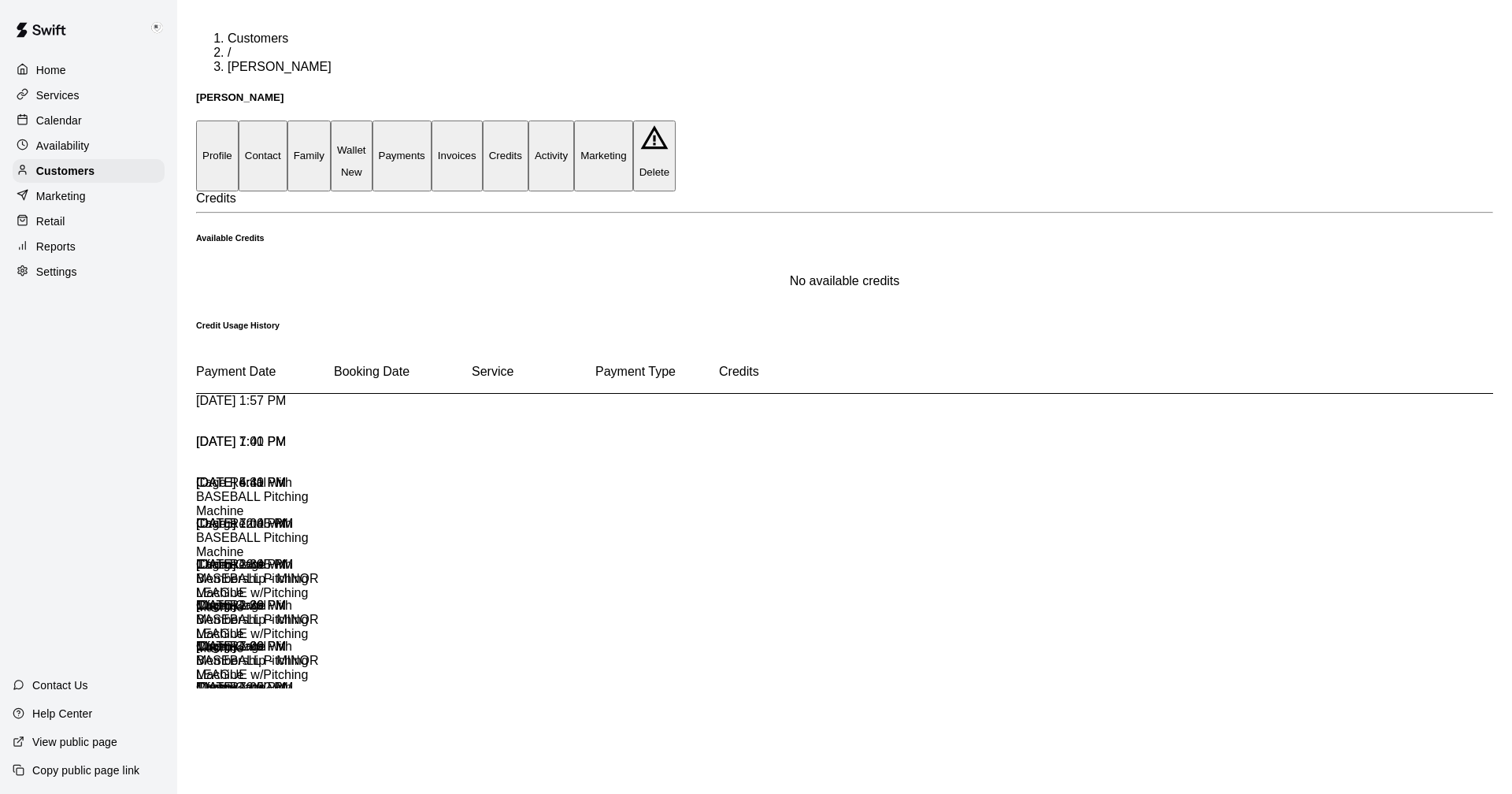
click at [431, 120] on button "Payments" at bounding box center [402, 155] width 59 height 70
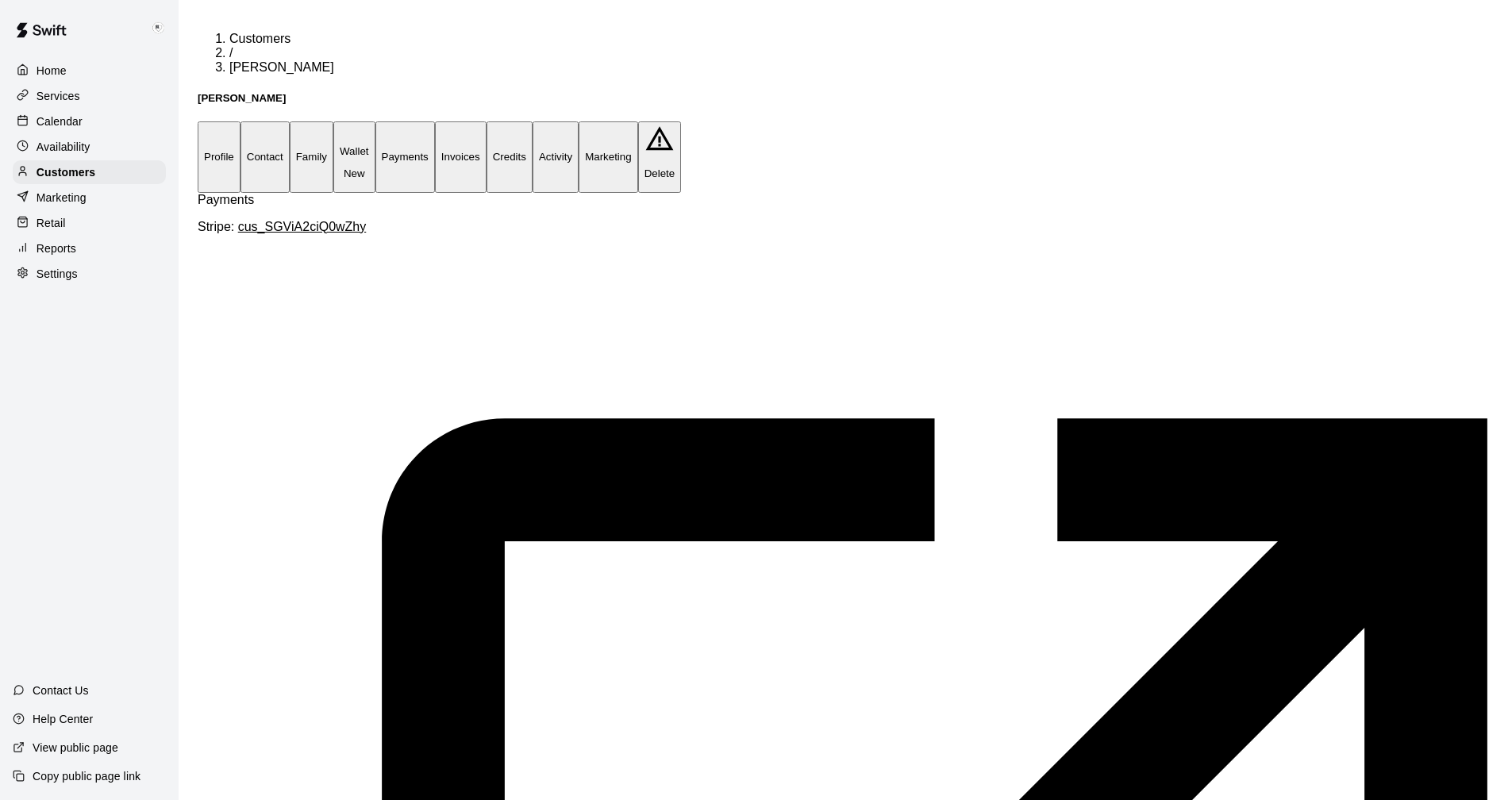
scroll to position [0, 85]
click at [579, 121] on button "Activity" at bounding box center [556, 156] width 46 height 71
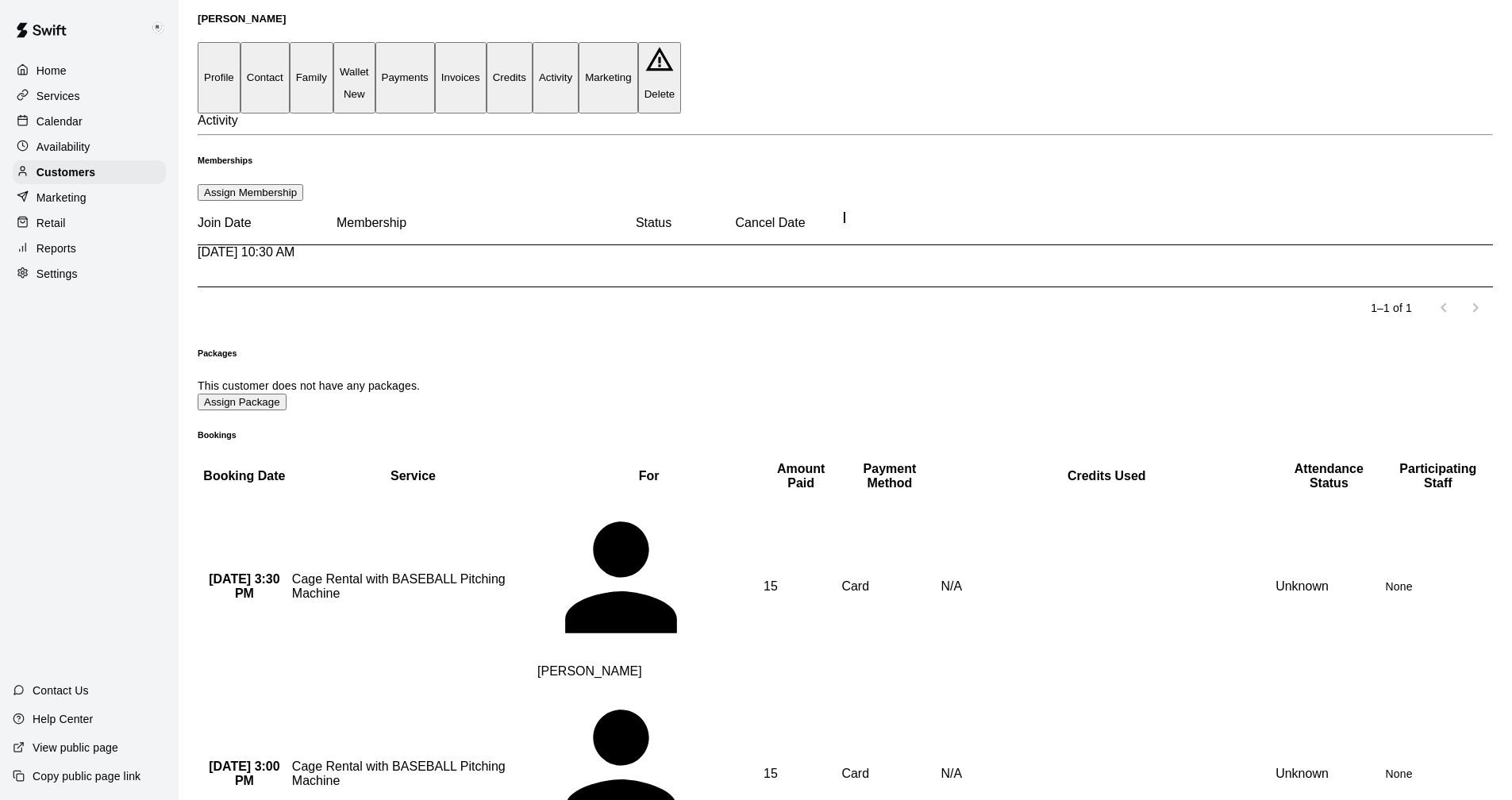
scroll to position [0, 0]
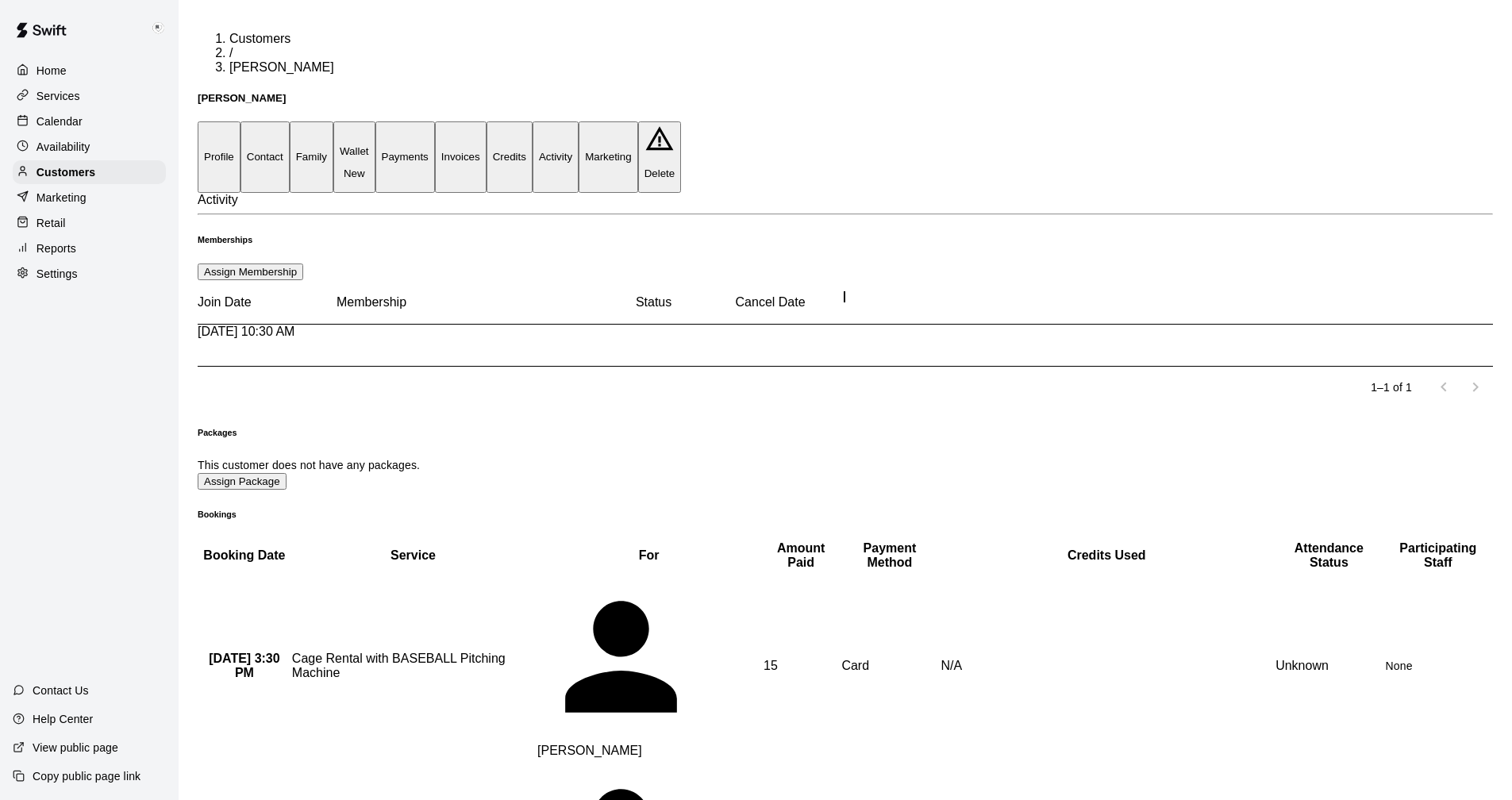
click at [220, 494] on icon "more actions" at bounding box center [211, 503] width 19 height 19
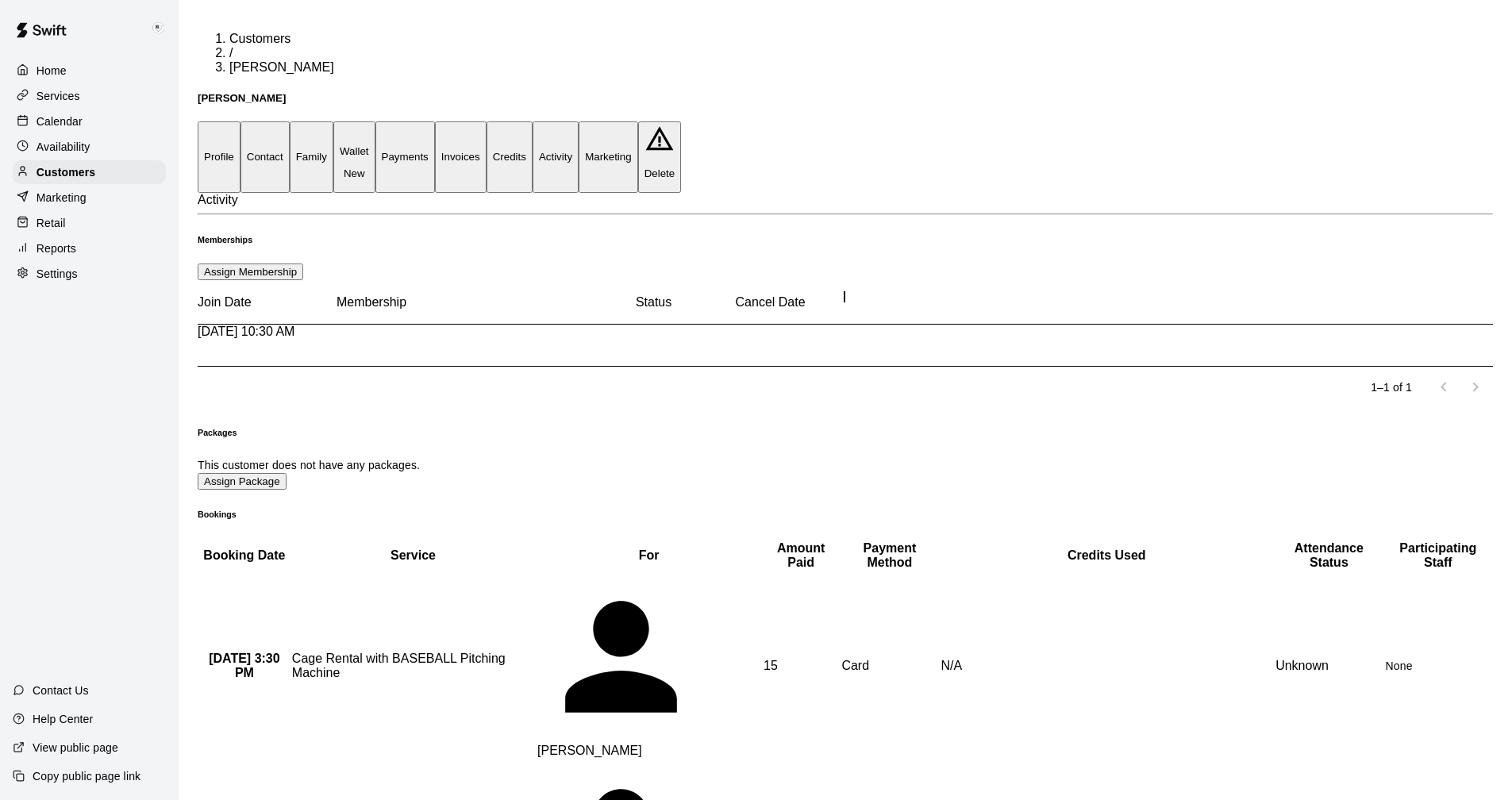
click at [225, 490] on button "more actions" at bounding box center [211, 503] width 27 height 27
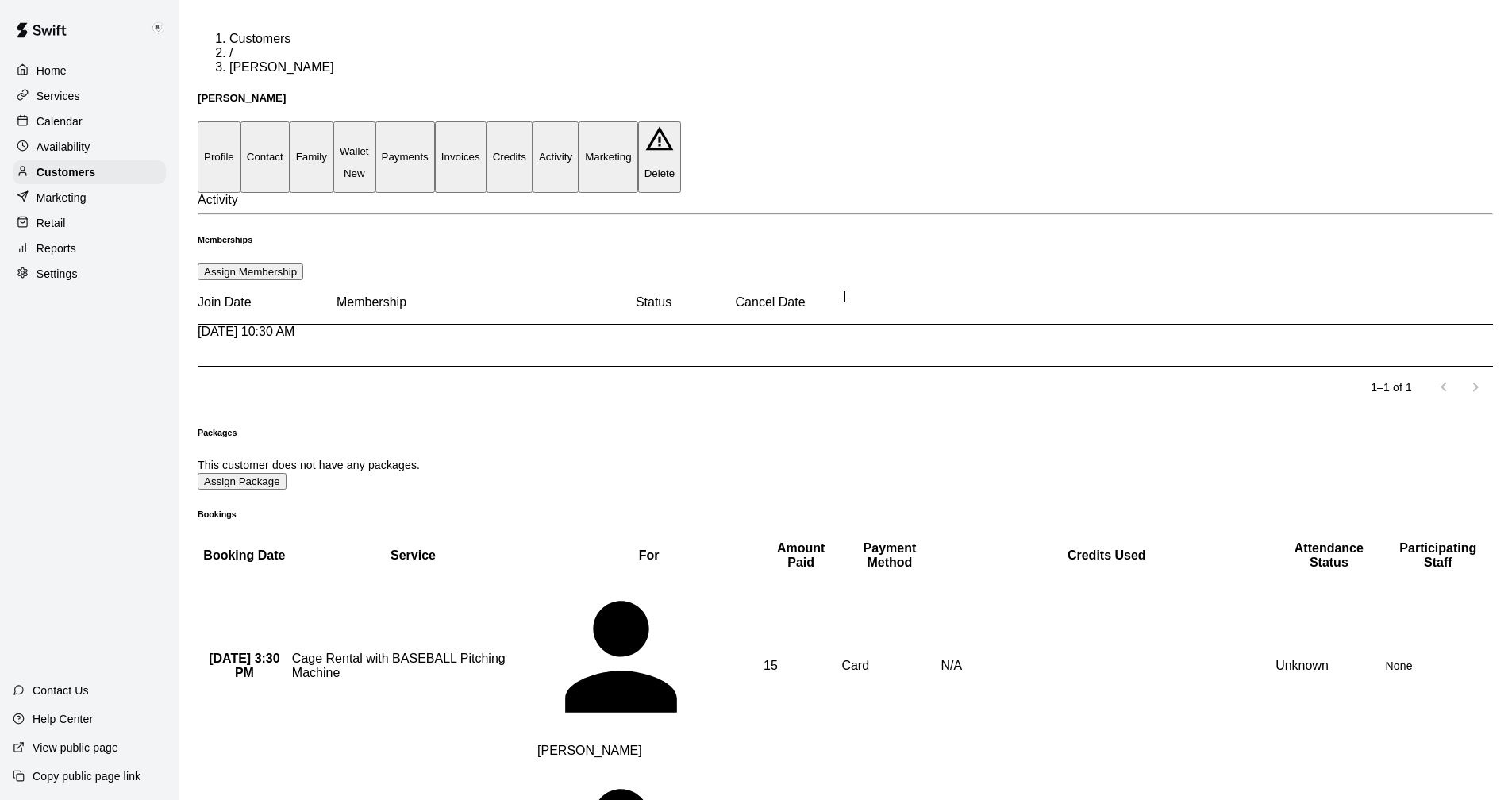
click at [59, 116] on p "Calendar" at bounding box center [59, 121] width 46 height 16
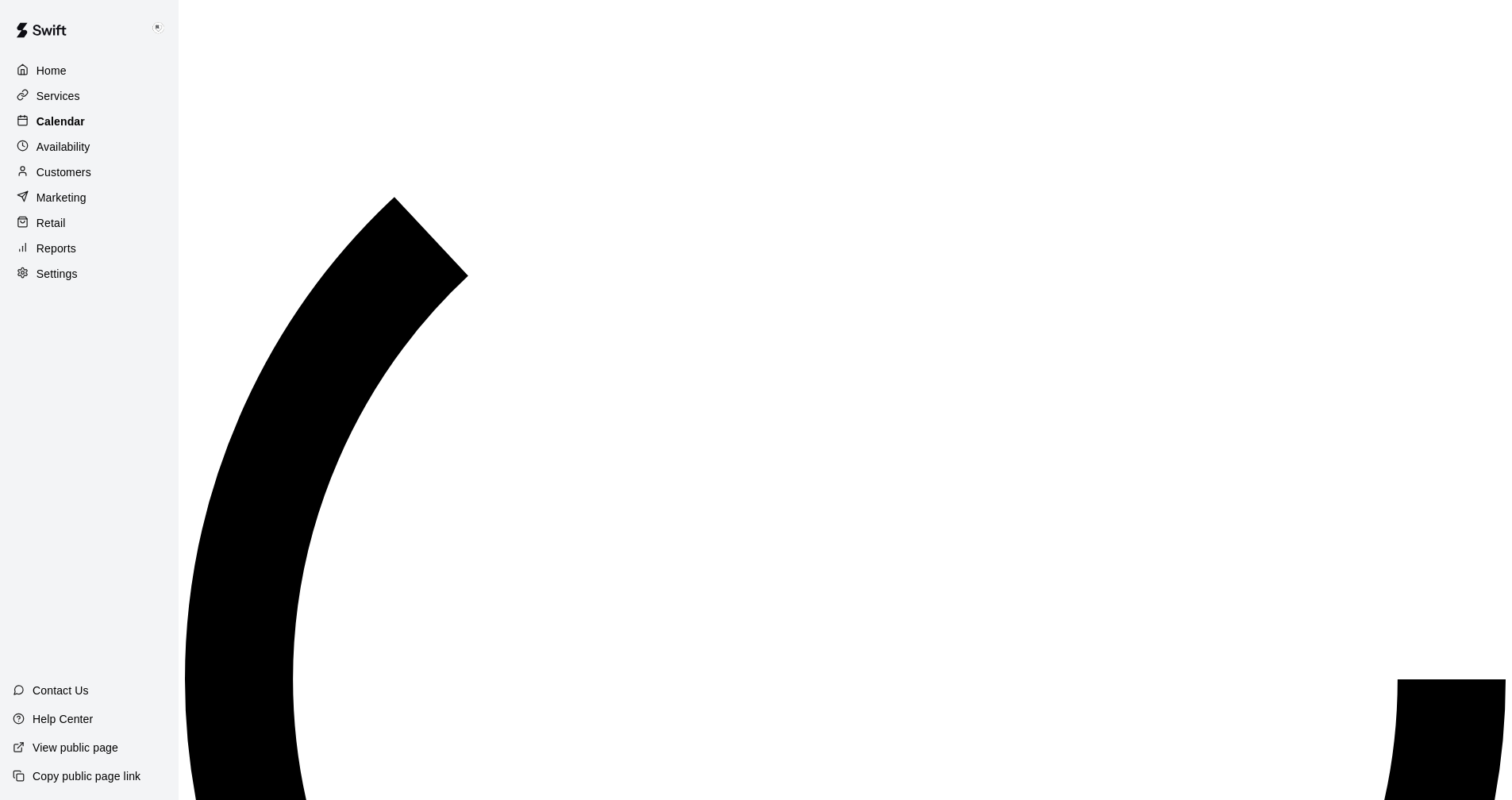
scroll to position [764, 0]
